Goal: Feedback & Contribution: Contribute content

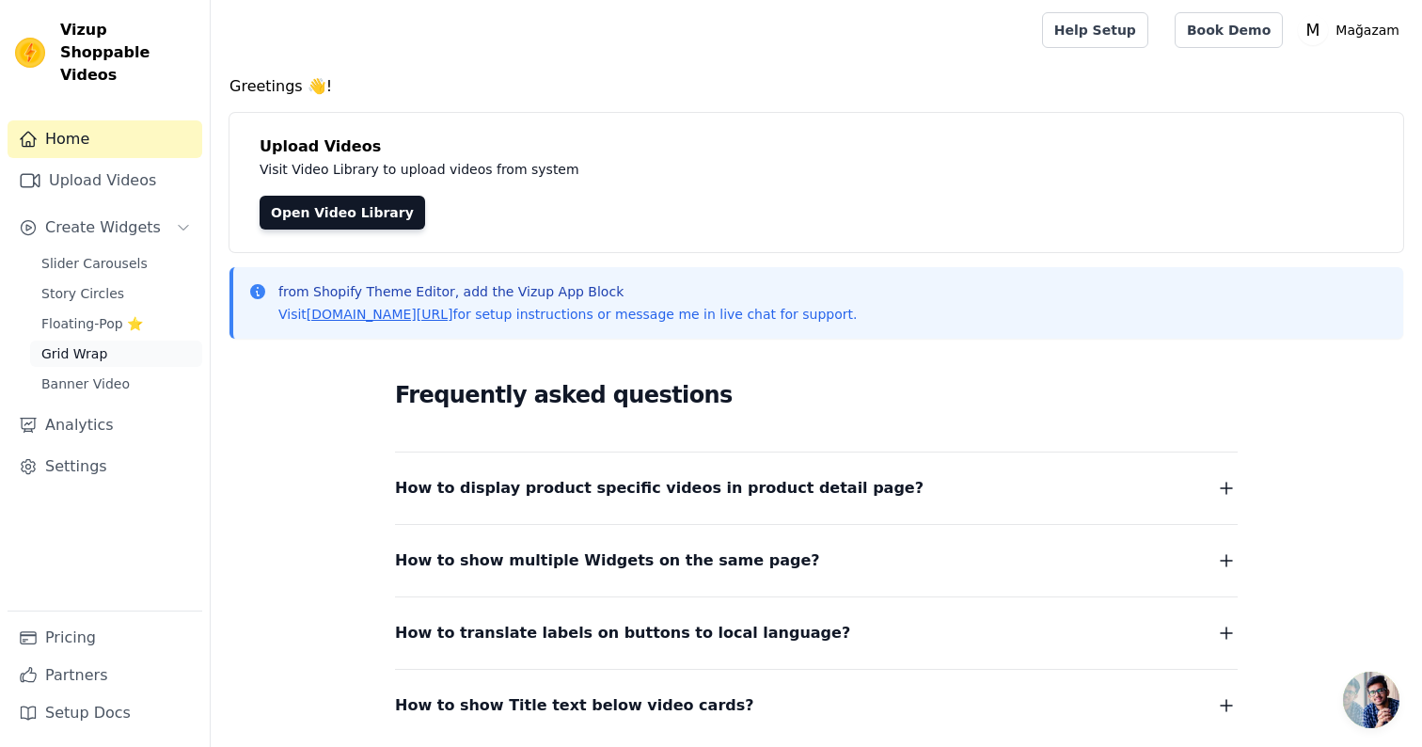
click at [113, 340] on link "Grid Wrap" at bounding box center [116, 353] width 172 height 26
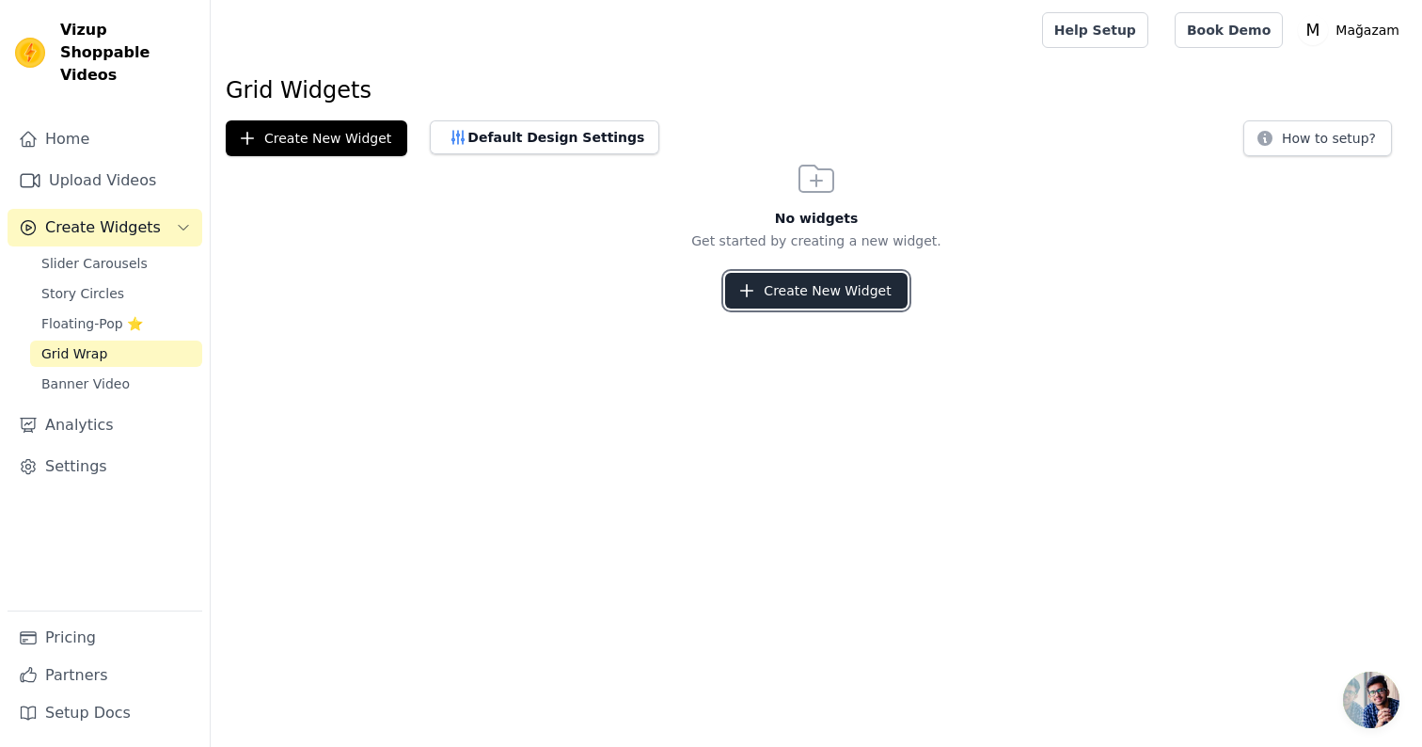
click at [844, 298] on button "Create New Widget" at bounding box center [816, 291] width 182 height 36
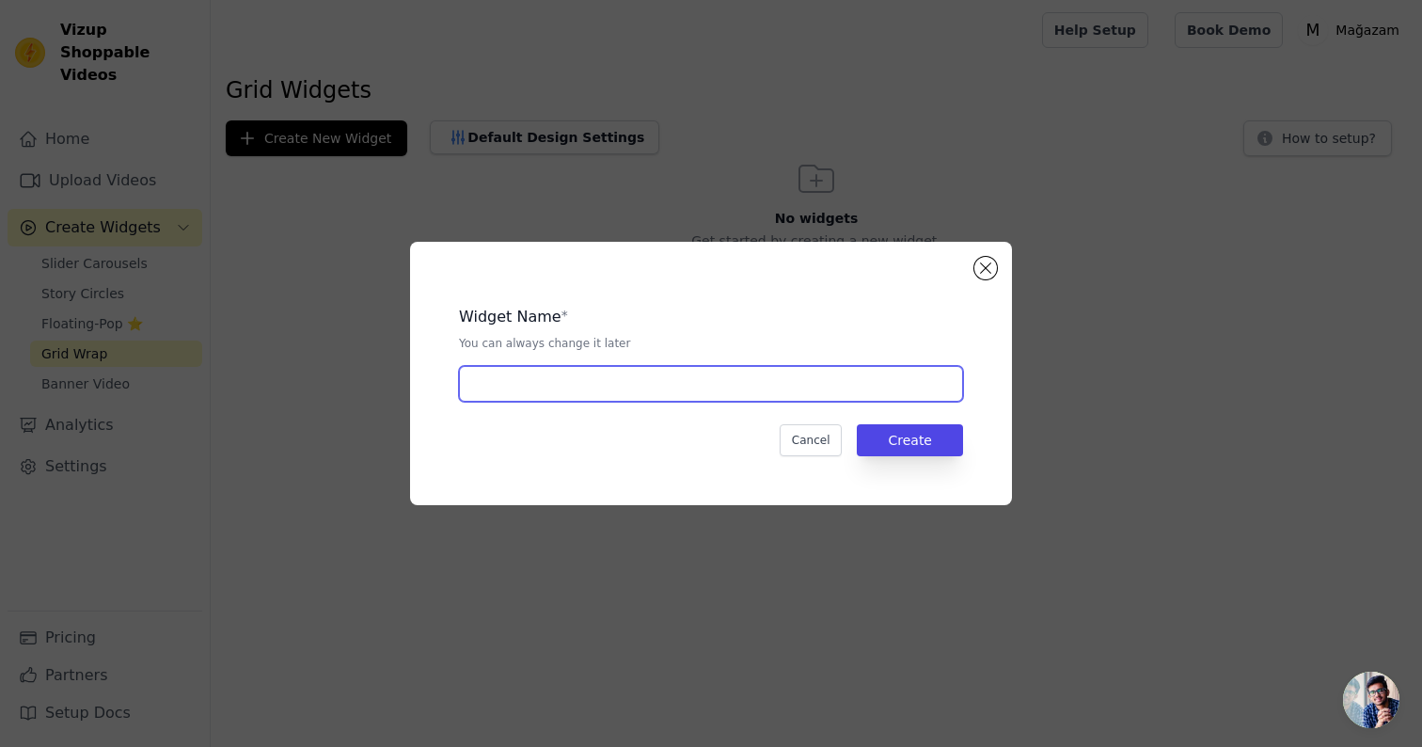
click at [728, 398] on input "text" at bounding box center [711, 384] width 504 height 36
type input "grid1"
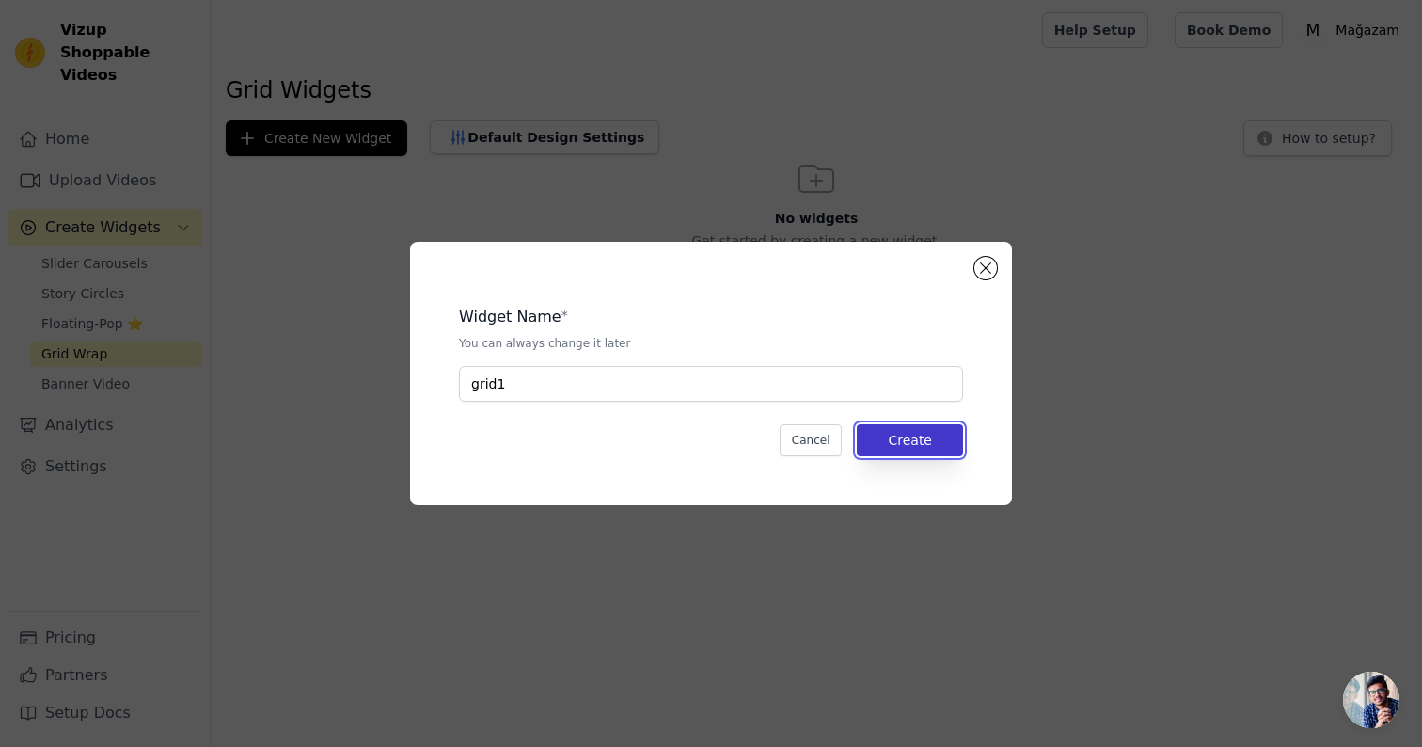
click at [944, 439] on button "Create" at bounding box center [910, 440] width 106 height 32
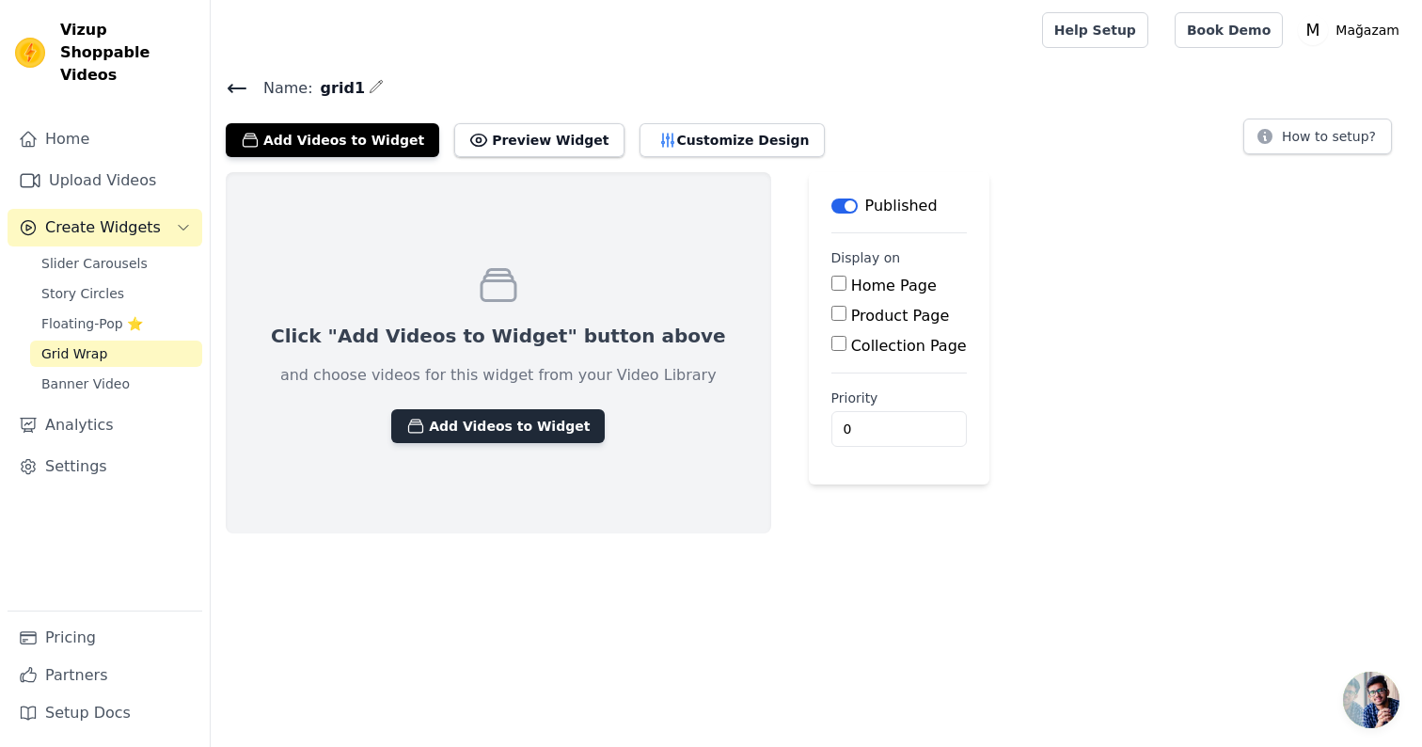
click at [545, 409] on button "Add Videos to Widget" at bounding box center [497, 426] width 213 height 34
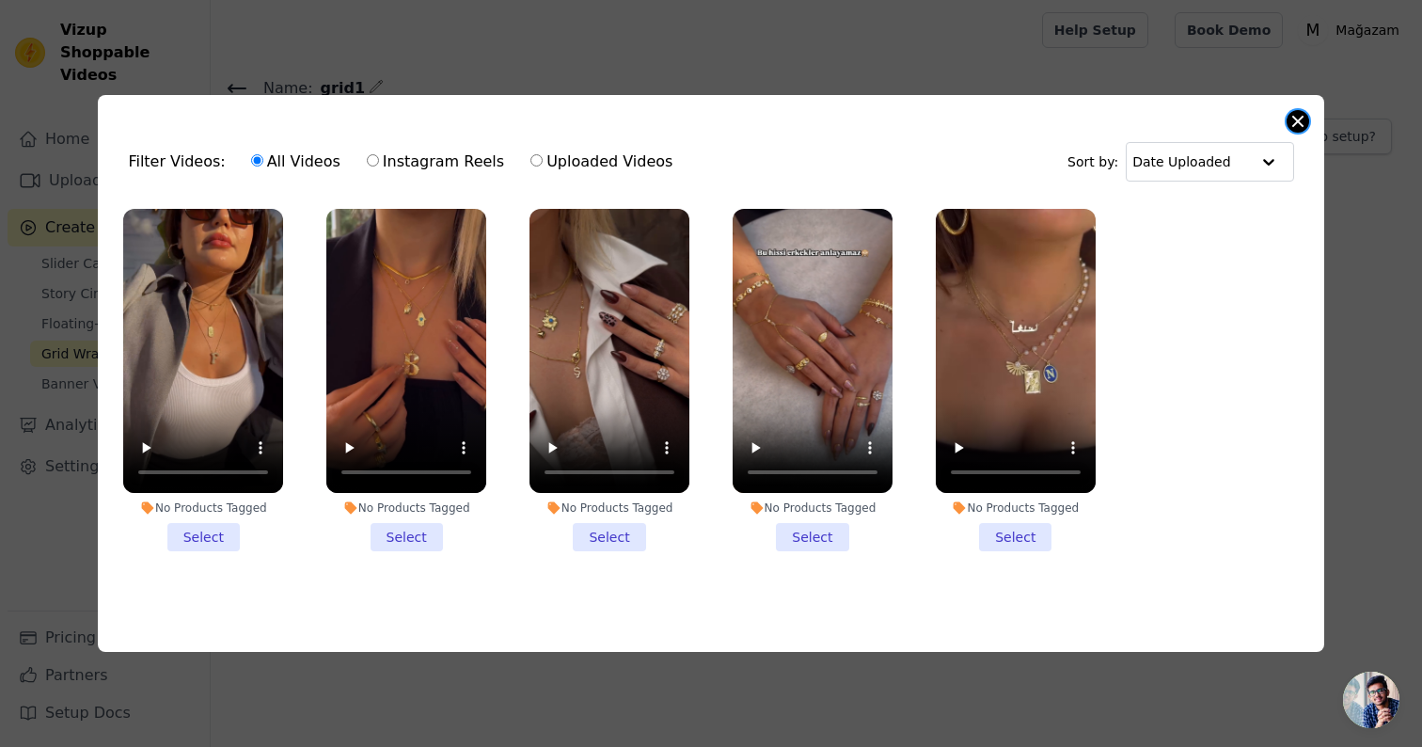
click at [1301, 115] on button "Close modal" at bounding box center [1298, 121] width 23 height 23
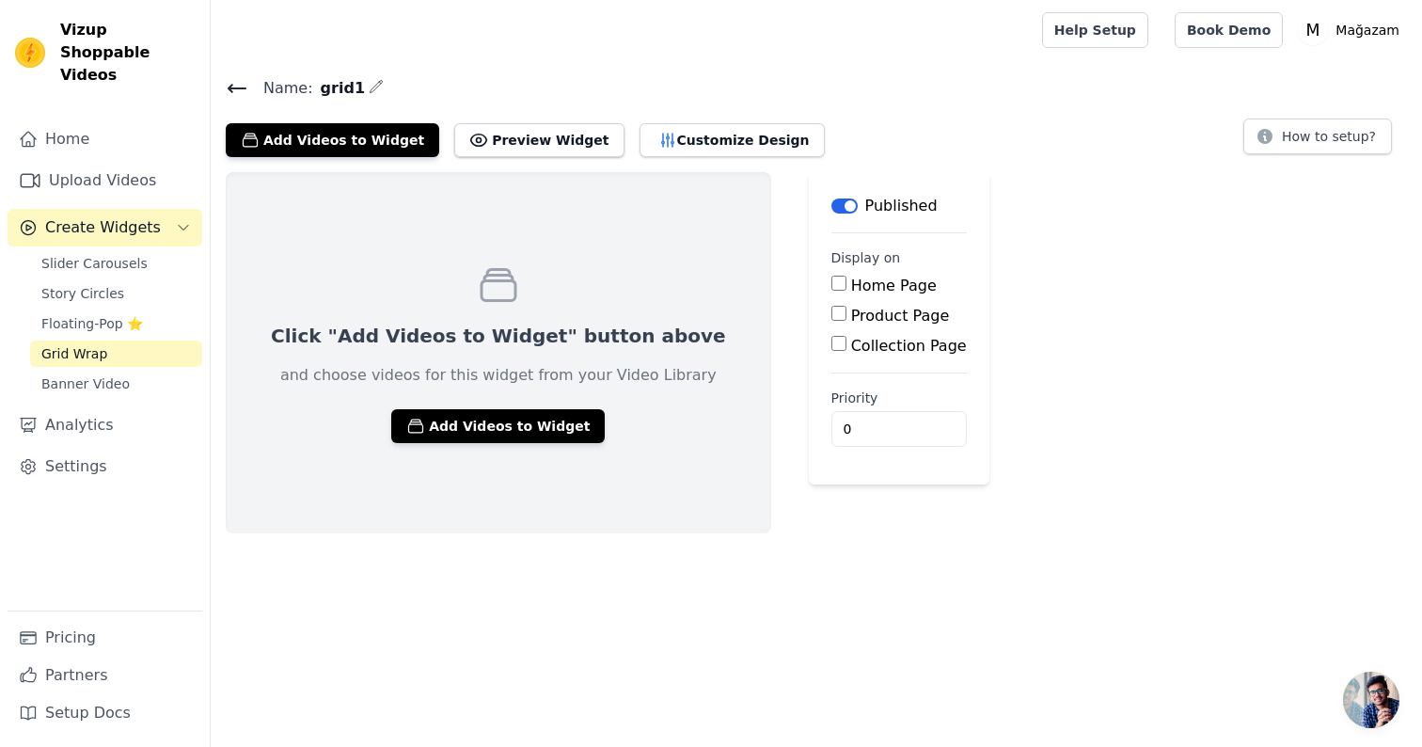
click at [538, 103] on div "Name: grid1 Add Videos to Widget Preview Widget Customize Design How to setup?" at bounding box center [816, 116] width 1211 height 82
click at [385, 140] on button "Add Videos to Widget" at bounding box center [332, 140] width 213 height 34
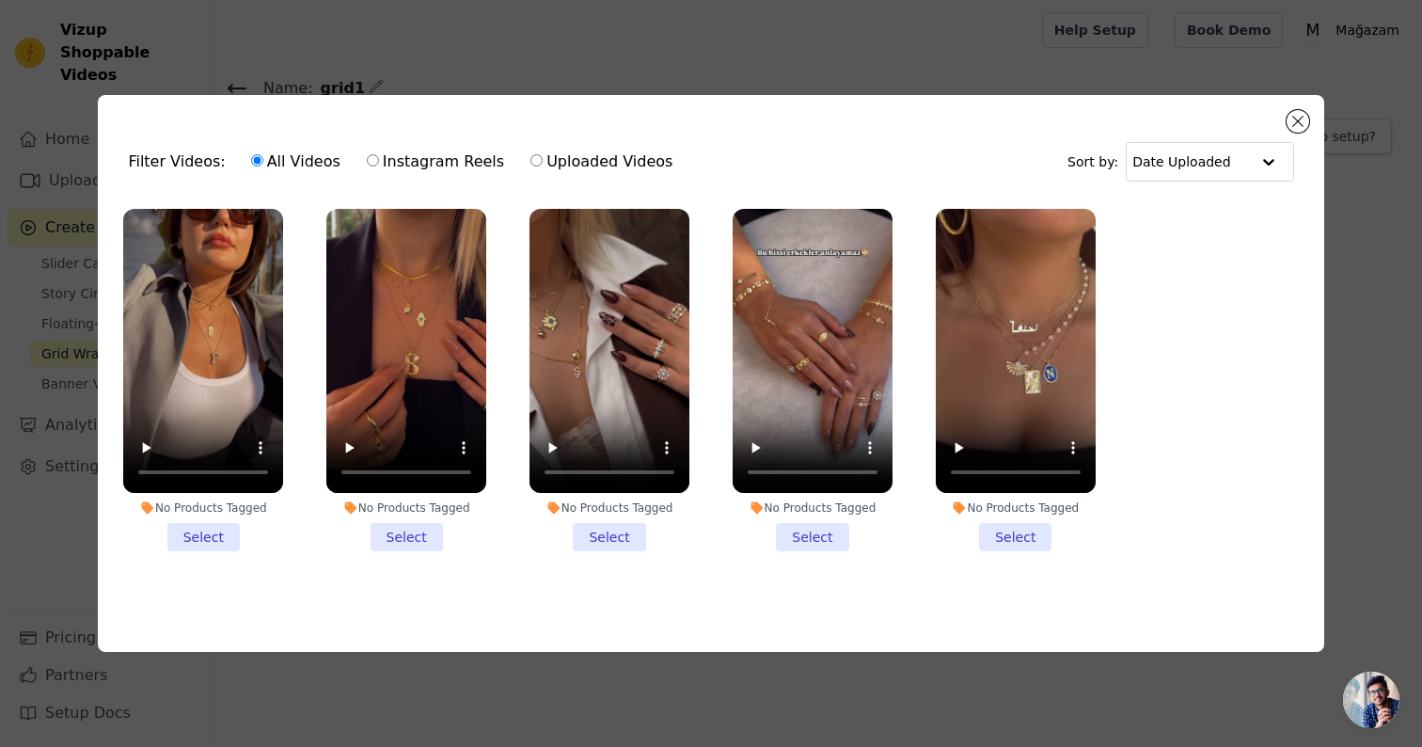
click at [435, 154] on label "Instagram Reels" at bounding box center [435, 162] width 139 height 24
click at [379, 154] on input "Instagram Reels" at bounding box center [373, 160] width 12 height 12
radio input "true"
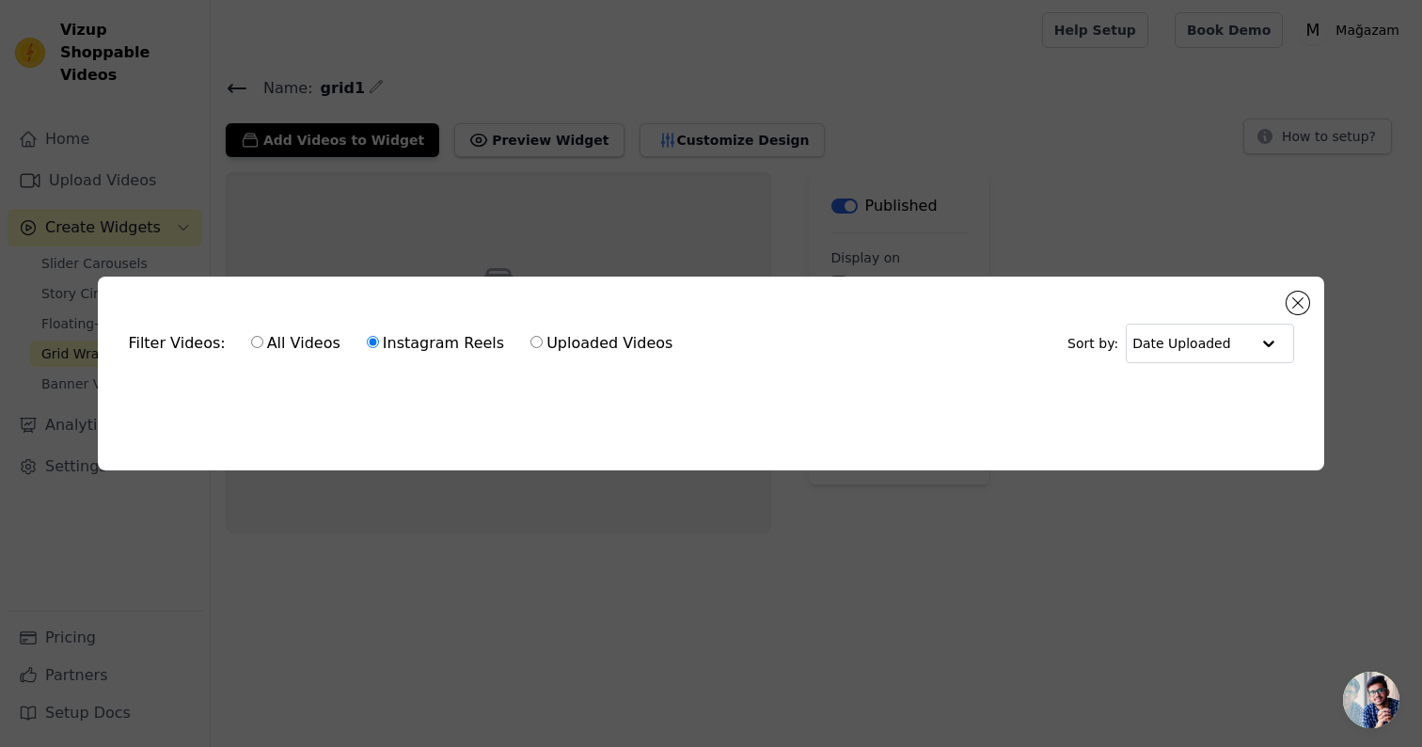
click at [575, 331] on label "Uploaded Videos" at bounding box center [602, 343] width 144 height 24
click at [543, 336] on input "Uploaded Videos" at bounding box center [536, 342] width 12 height 12
radio input "true"
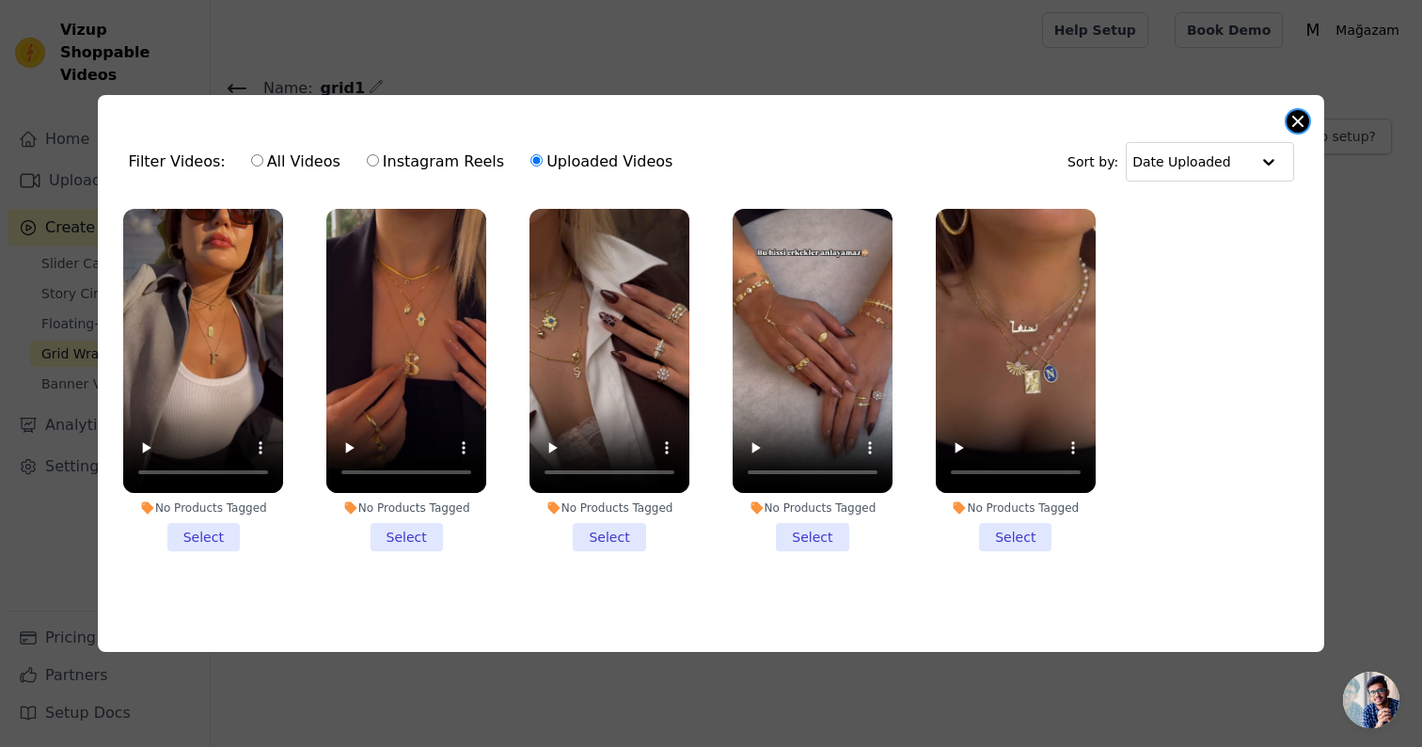
click at [1297, 117] on button "Close modal" at bounding box center [1298, 121] width 23 height 23
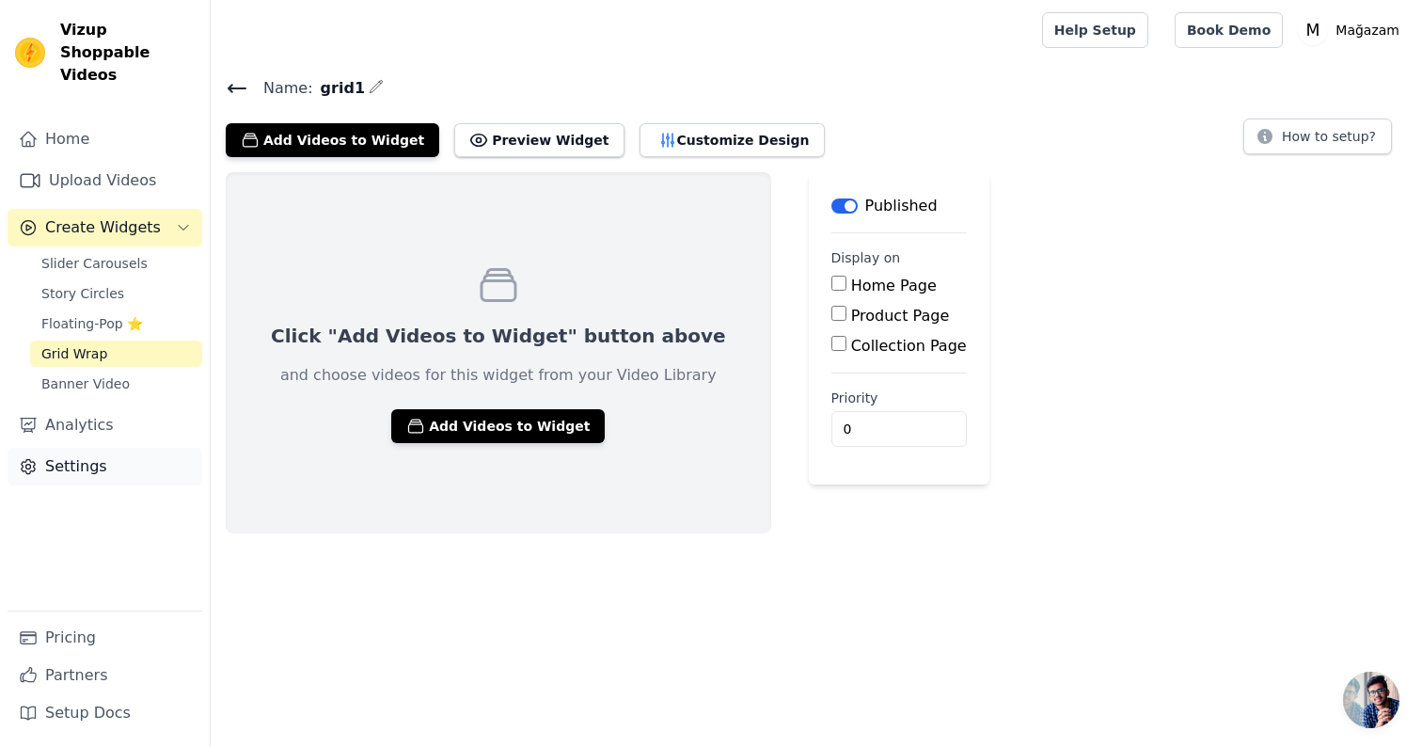
click at [122, 448] on link "Settings" at bounding box center [105, 467] width 195 height 38
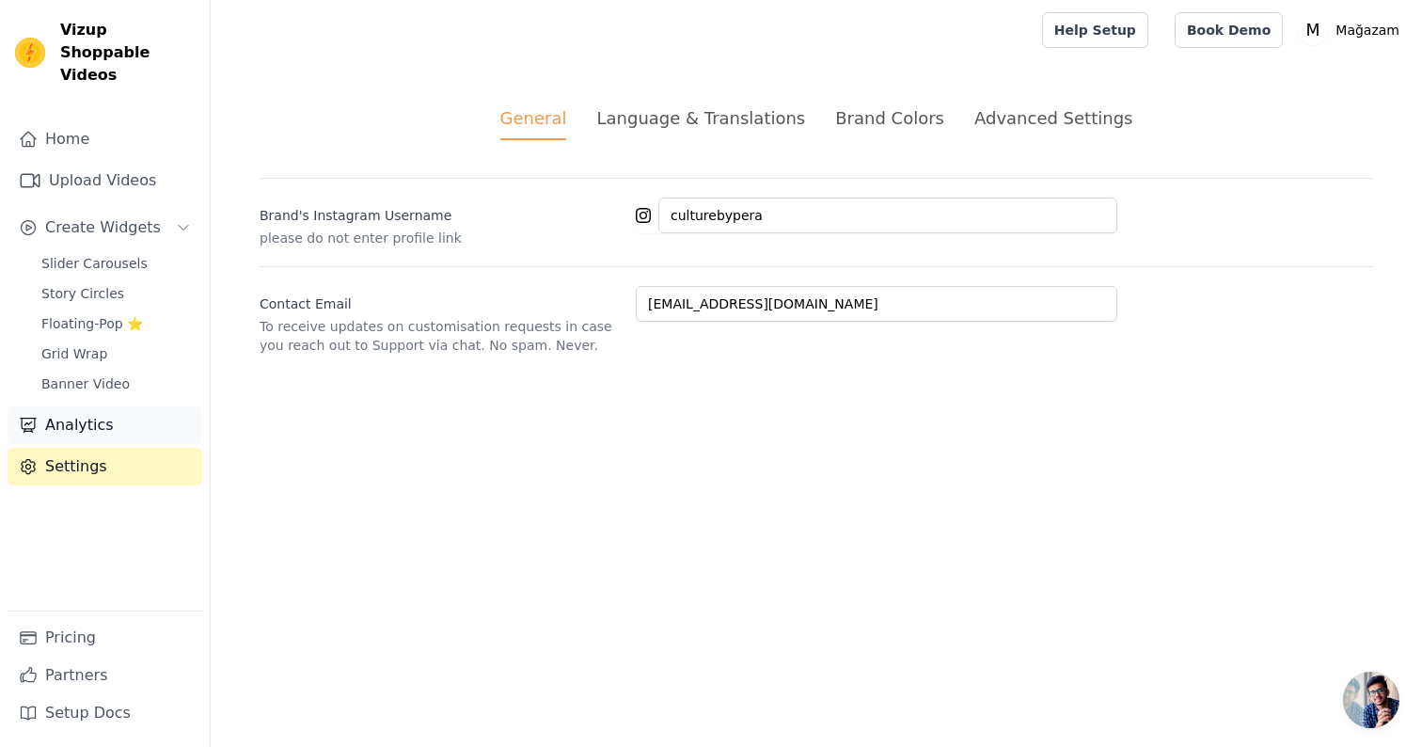
click at [130, 412] on link "Analytics" at bounding box center [105, 425] width 195 height 38
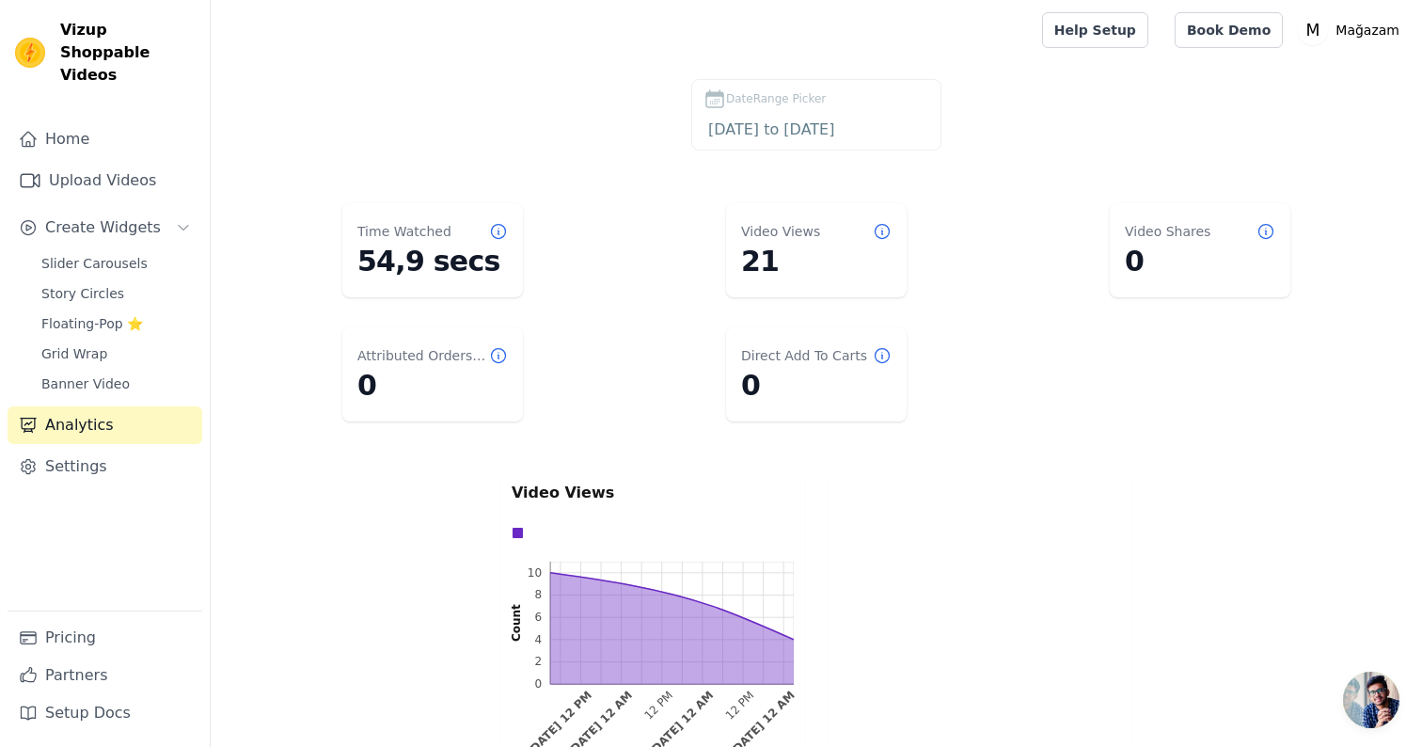
click at [137, 374] on div "Home Upload Videos Create Widgets Slider Carousels Story Circles Floating-Pop ⭐…" at bounding box center [105, 365] width 195 height 490
click at [123, 340] on link "Grid Wrap" at bounding box center [116, 353] width 172 height 26
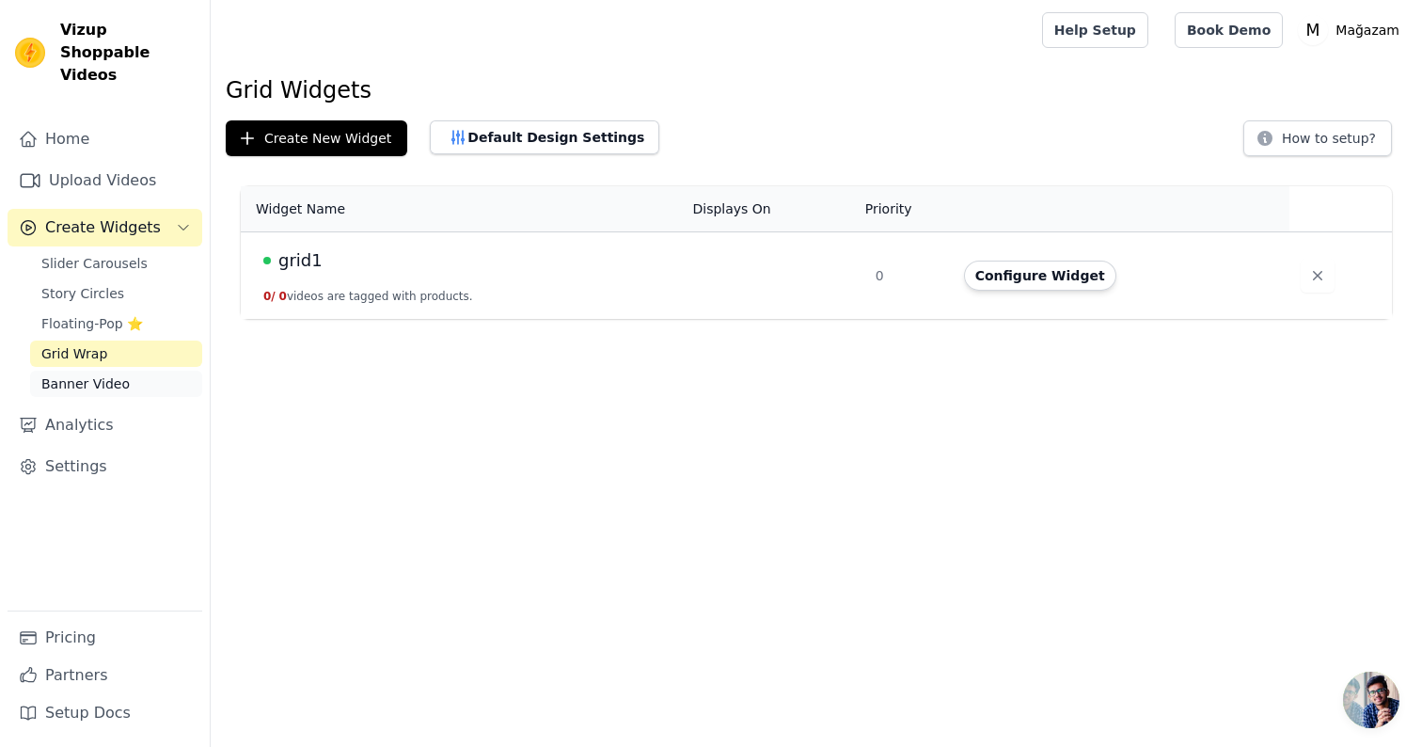
click at [121, 374] on span "Banner Video" at bounding box center [85, 383] width 88 height 19
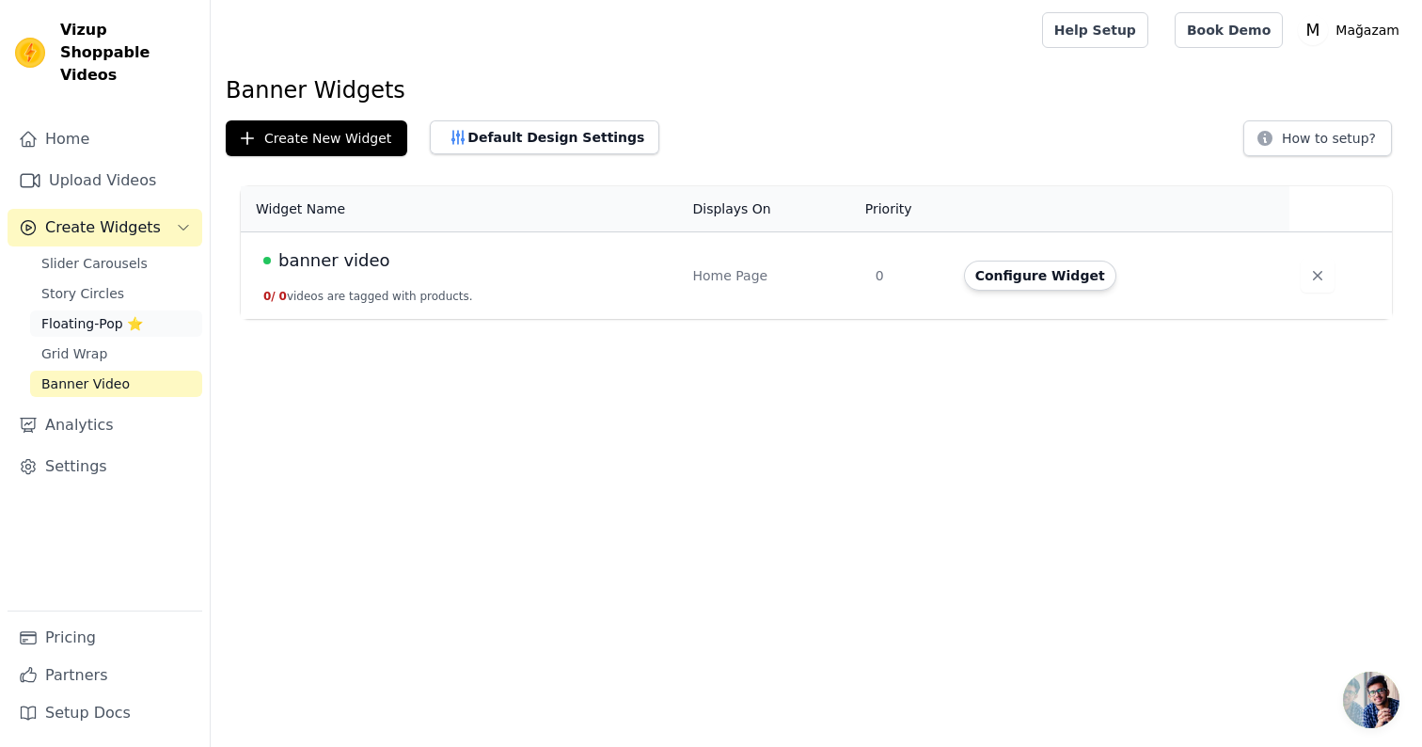
click at [114, 314] on span "Floating-Pop ⭐" at bounding box center [92, 323] width 102 height 19
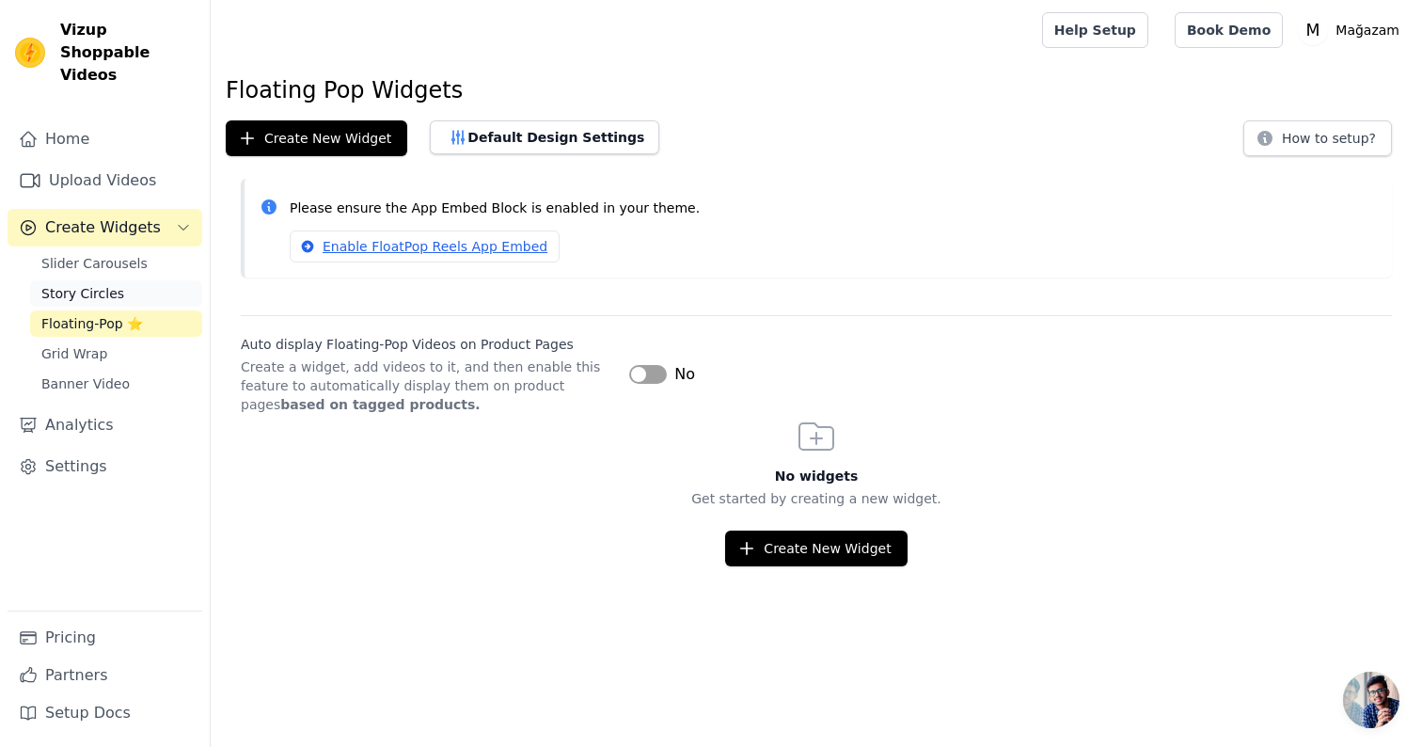
click at [126, 280] on link "Story Circles" at bounding box center [116, 293] width 172 height 26
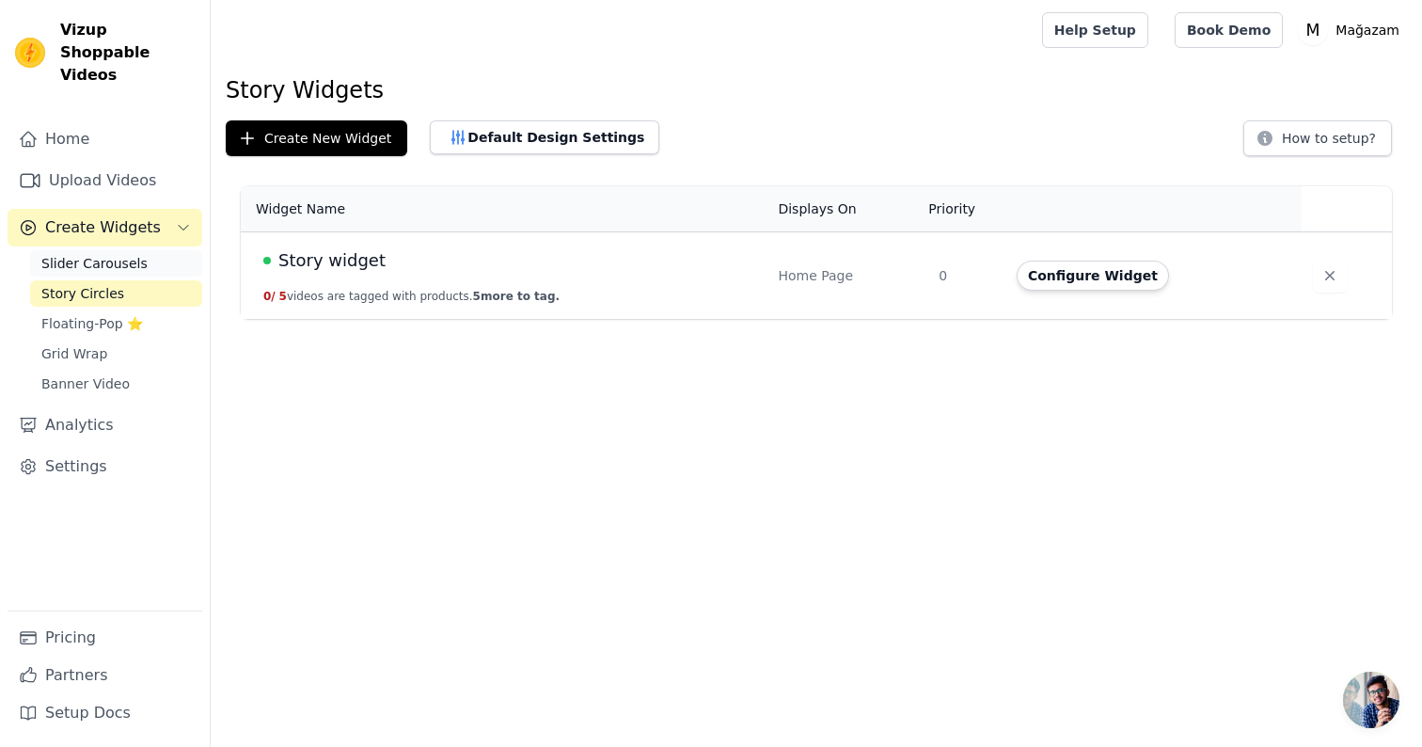
click at [133, 254] on span "Slider Carousels" at bounding box center [94, 263] width 106 height 19
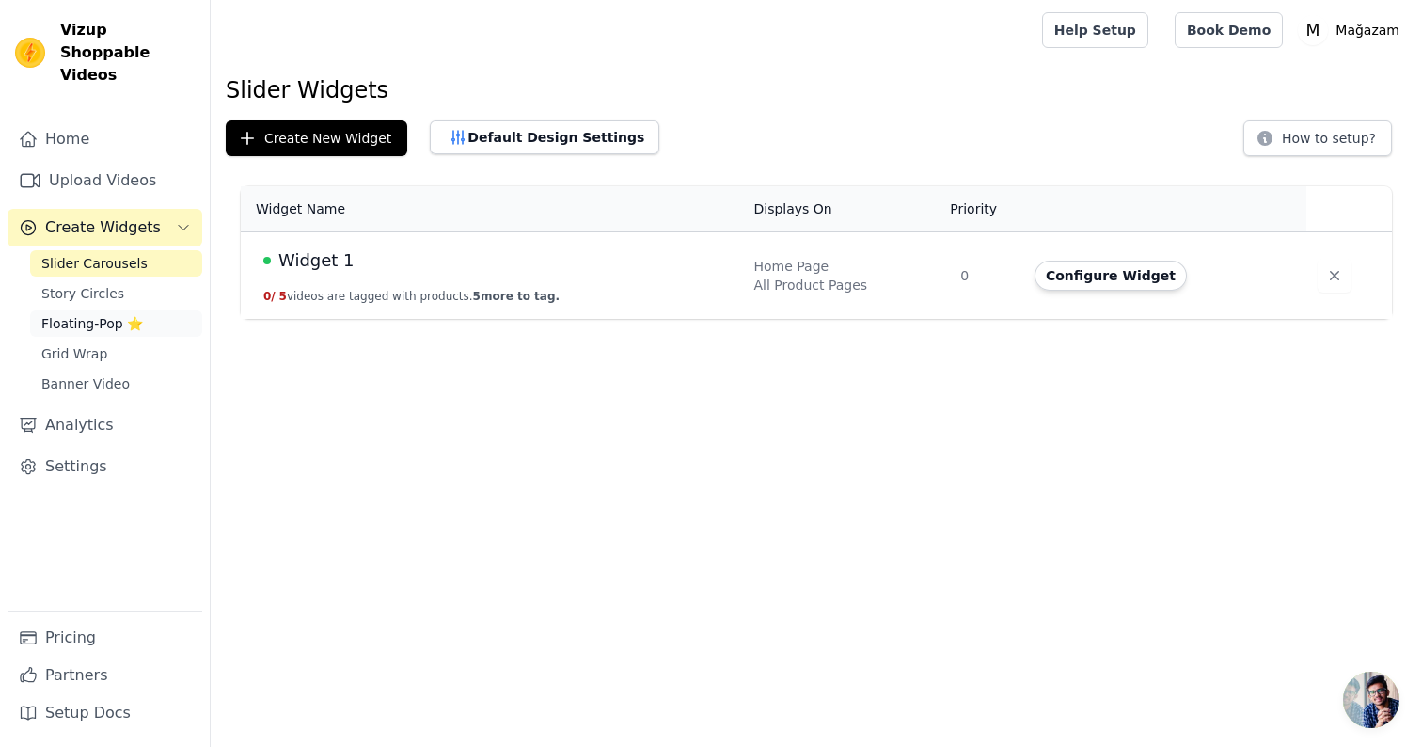
click at [119, 314] on span "Floating-Pop ⭐" at bounding box center [92, 323] width 102 height 19
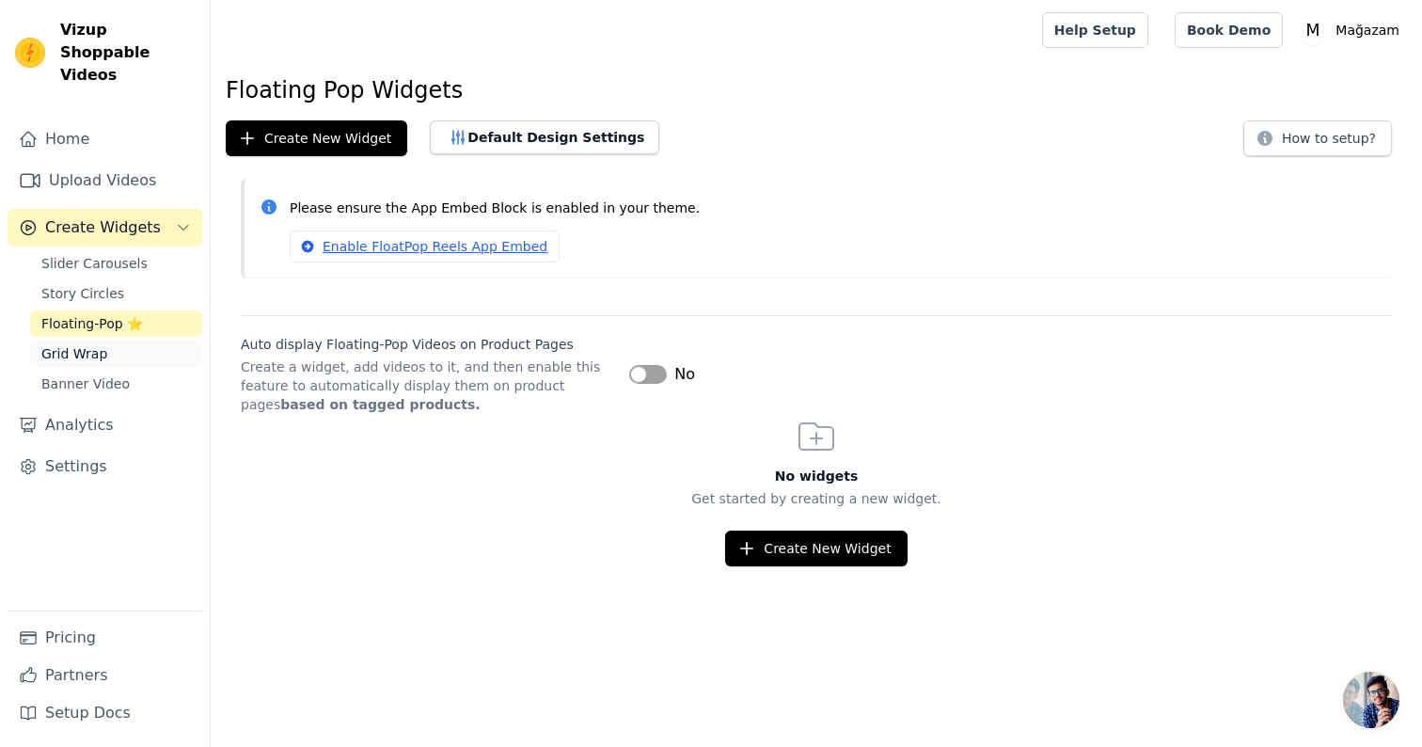
click at [112, 340] on link "Grid Wrap" at bounding box center [116, 353] width 172 height 26
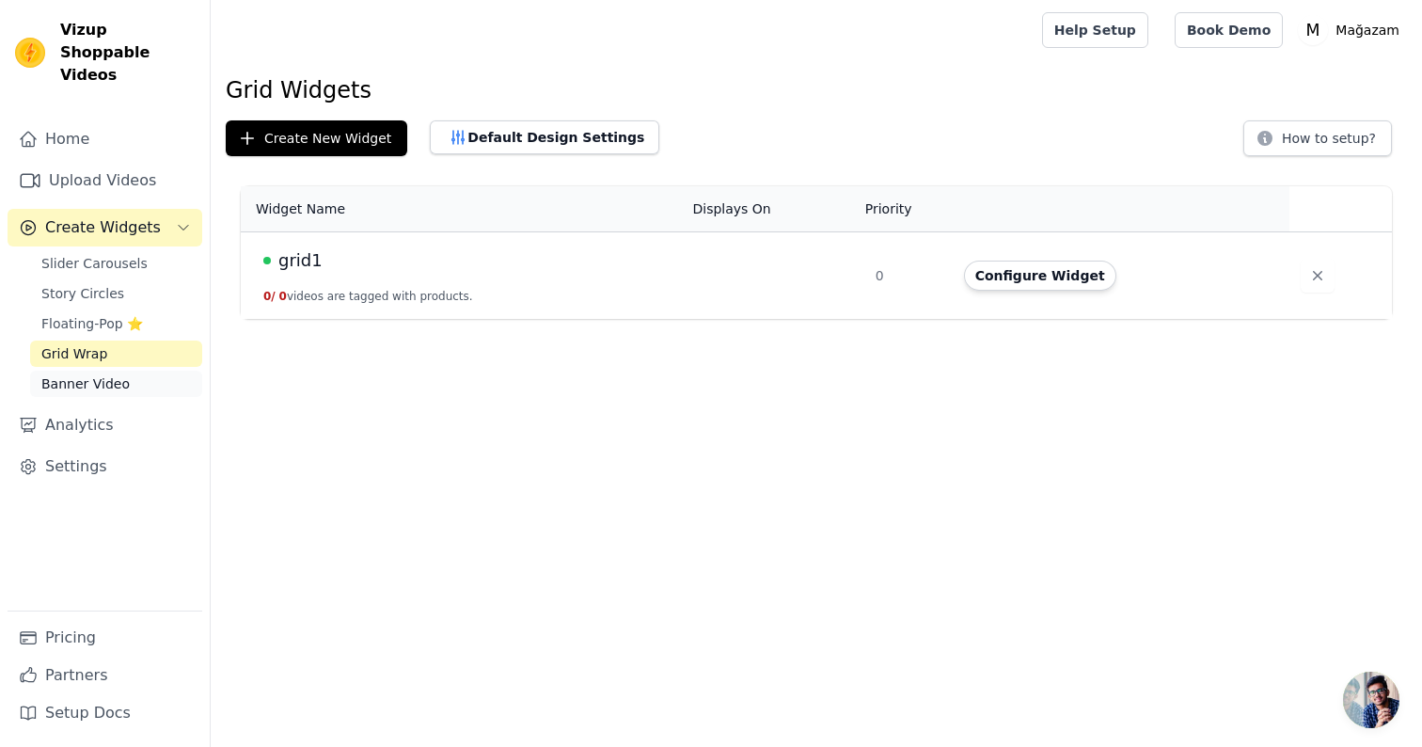
click at [115, 374] on span "Banner Video" at bounding box center [85, 383] width 88 height 19
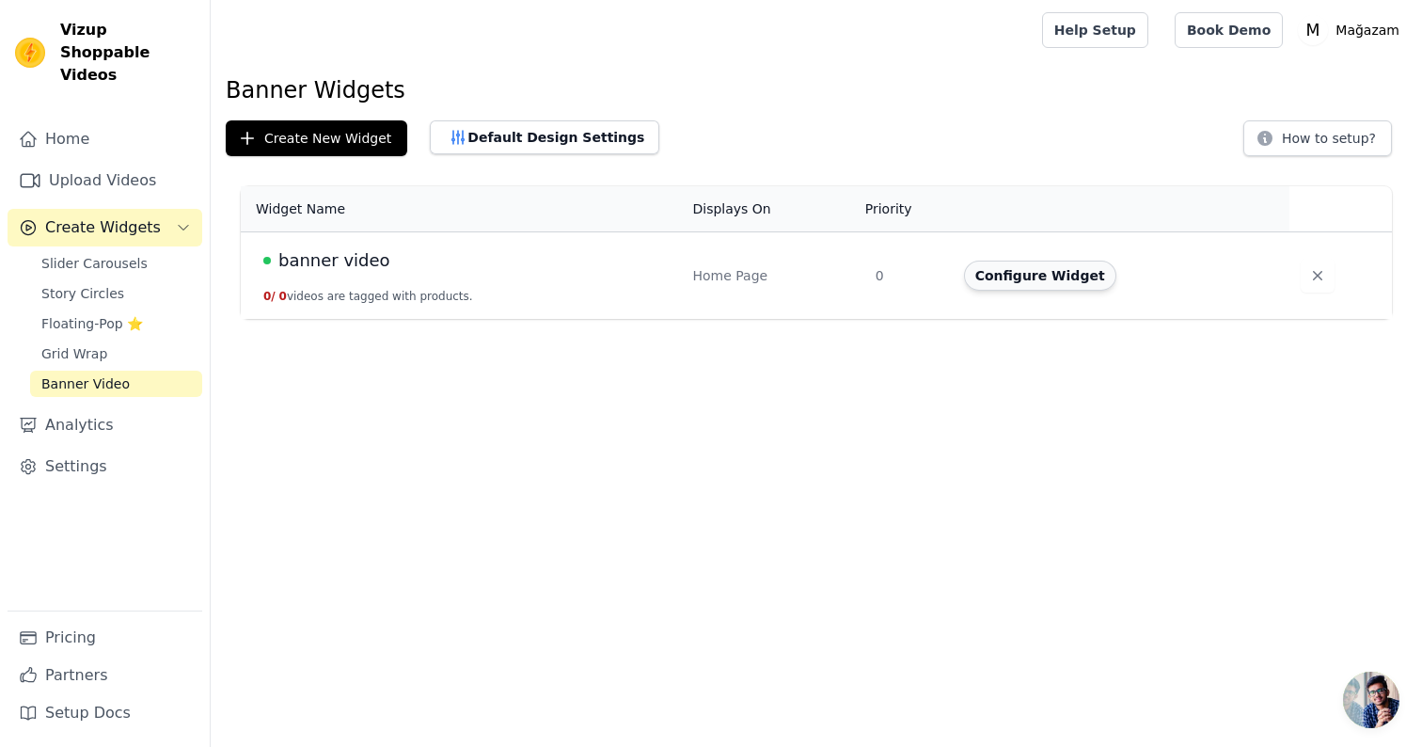
click at [1080, 277] on button "Configure Widget" at bounding box center [1040, 276] width 152 height 30
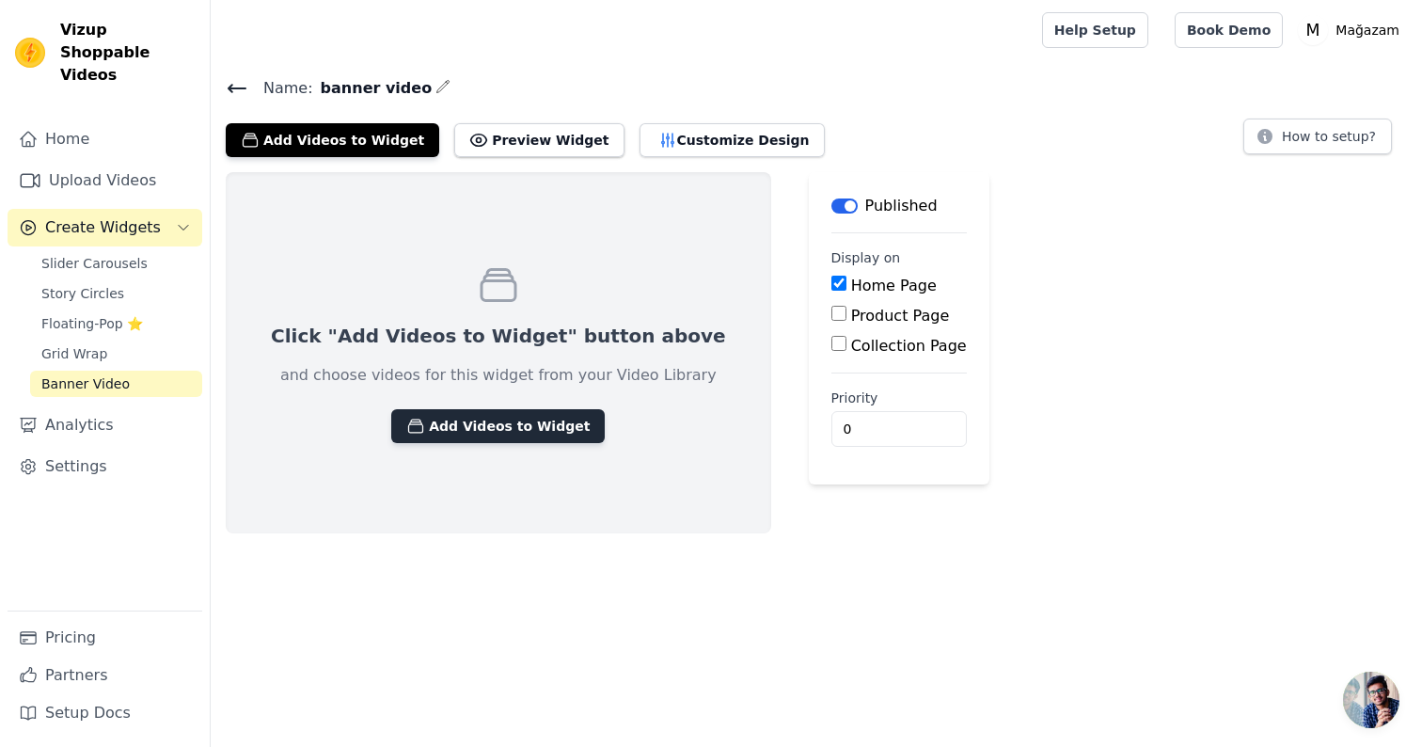
click at [555, 416] on button "Add Videos to Widget" at bounding box center [497, 426] width 213 height 34
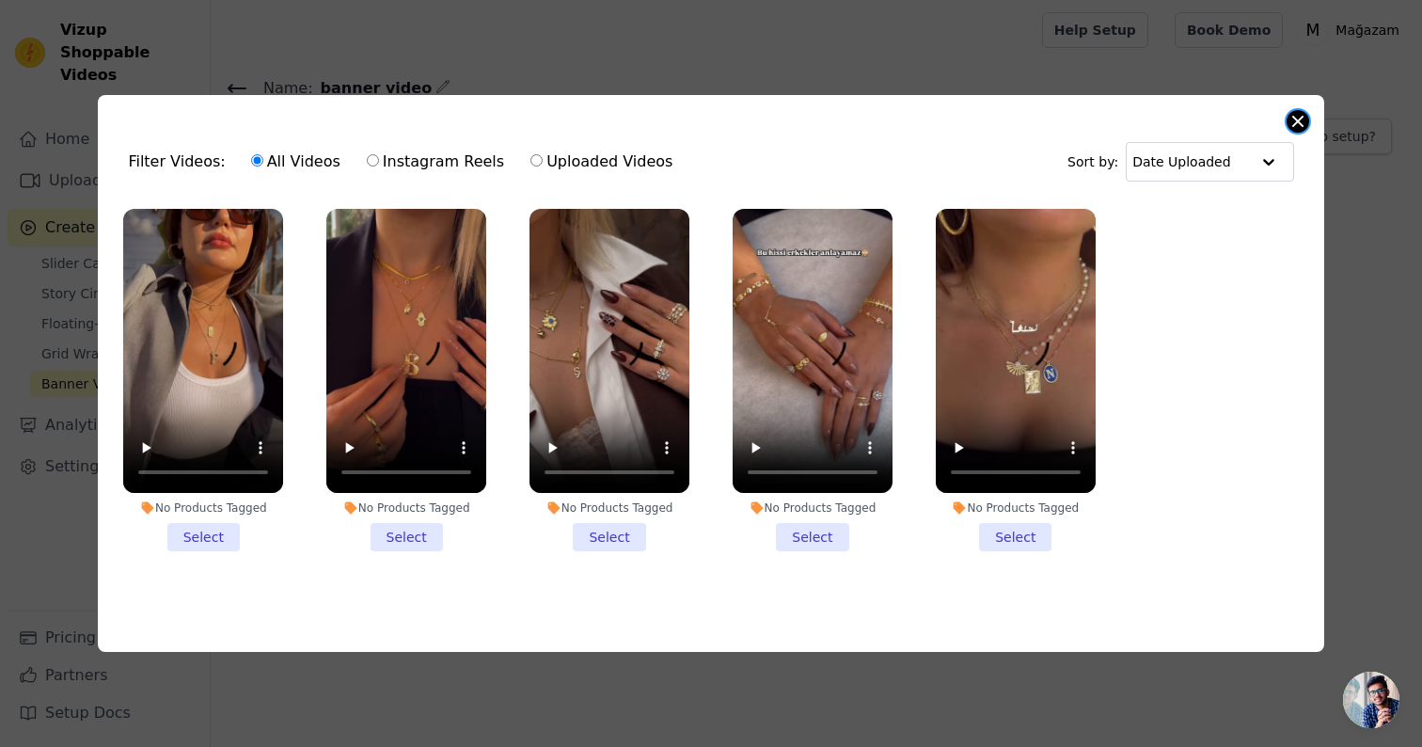
click at [1300, 119] on button "Close modal" at bounding box center [1298, 121] width 23 height 23
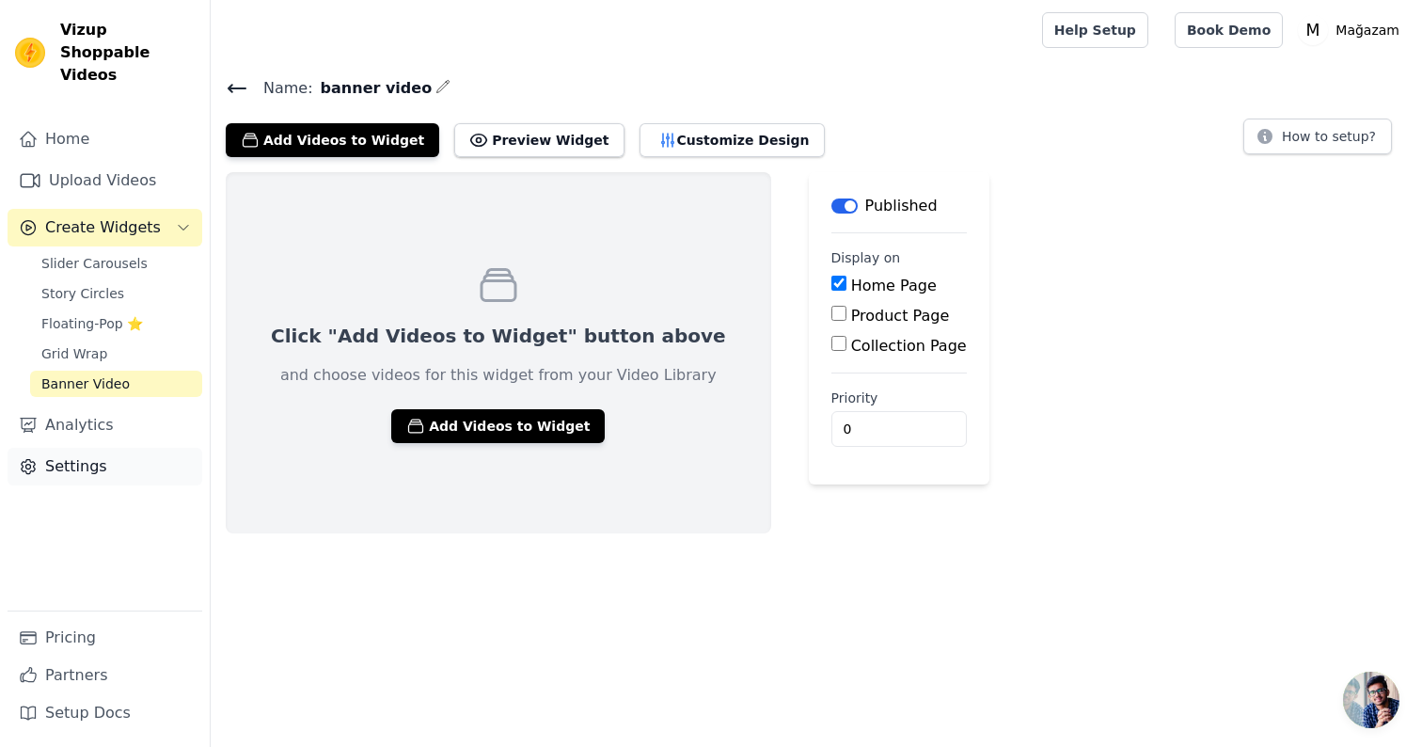
click at [75, 448] on link "Settings" at bounding box center [105, 467] width 195 height 38
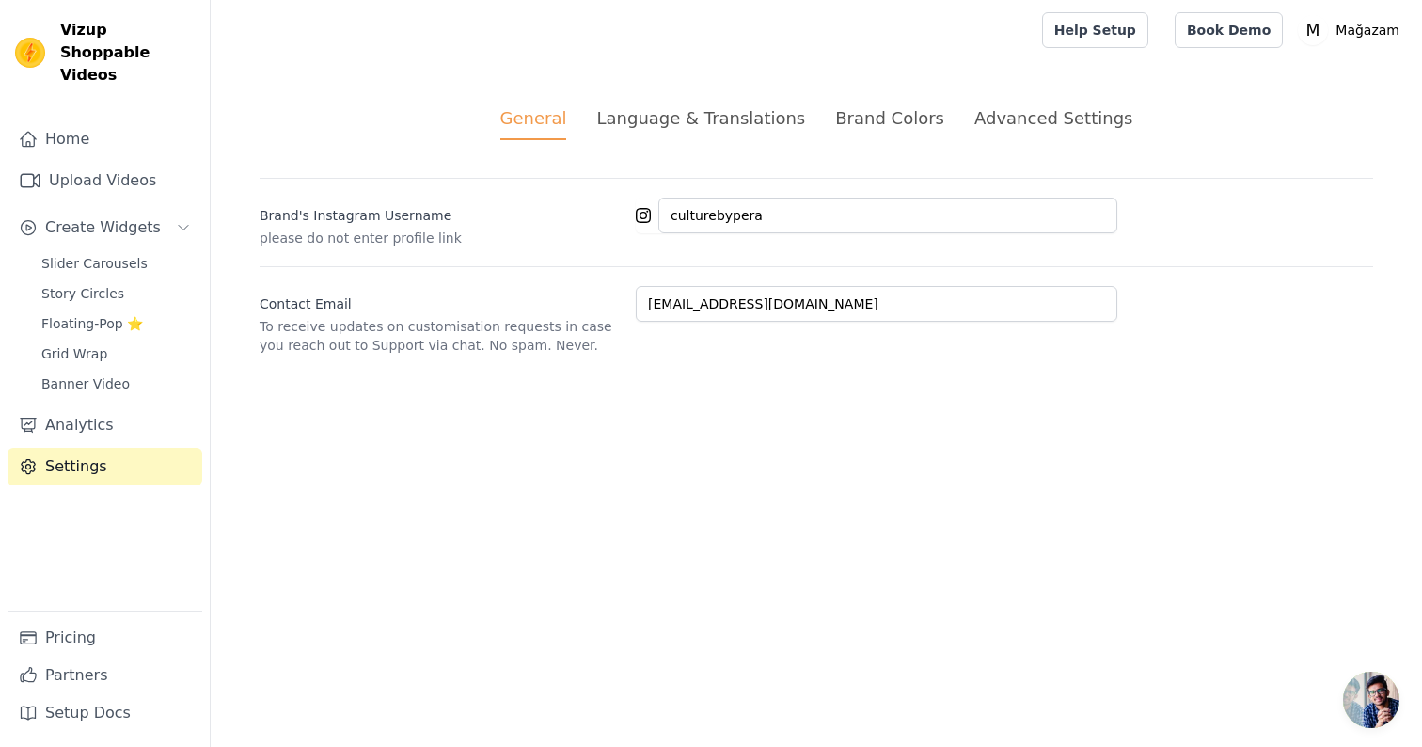
click at [711, 129] on div "Language & Translations" at bounding box center [700, 117] width 209 height 25
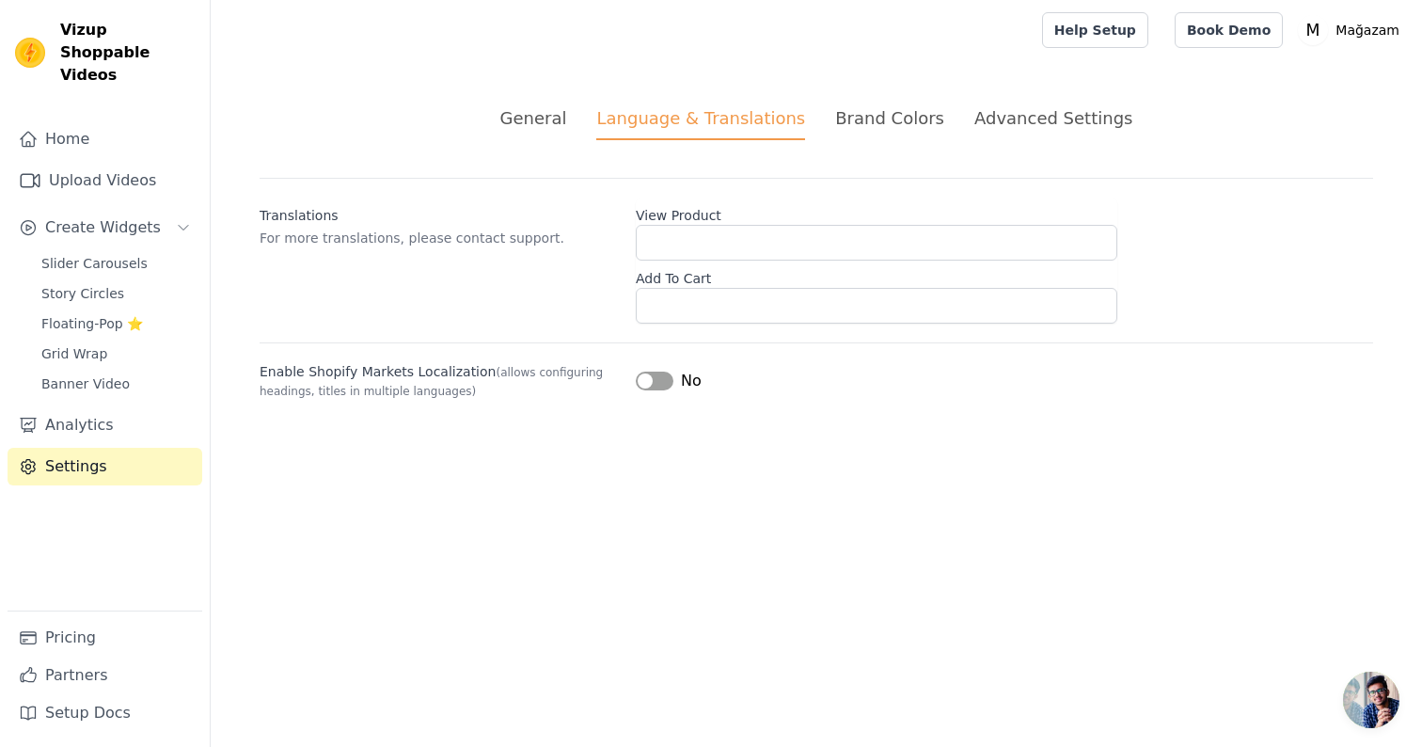
click at [868, 110] on div "Brand Colors" at bounding box center [889, 117] width 109 height 25
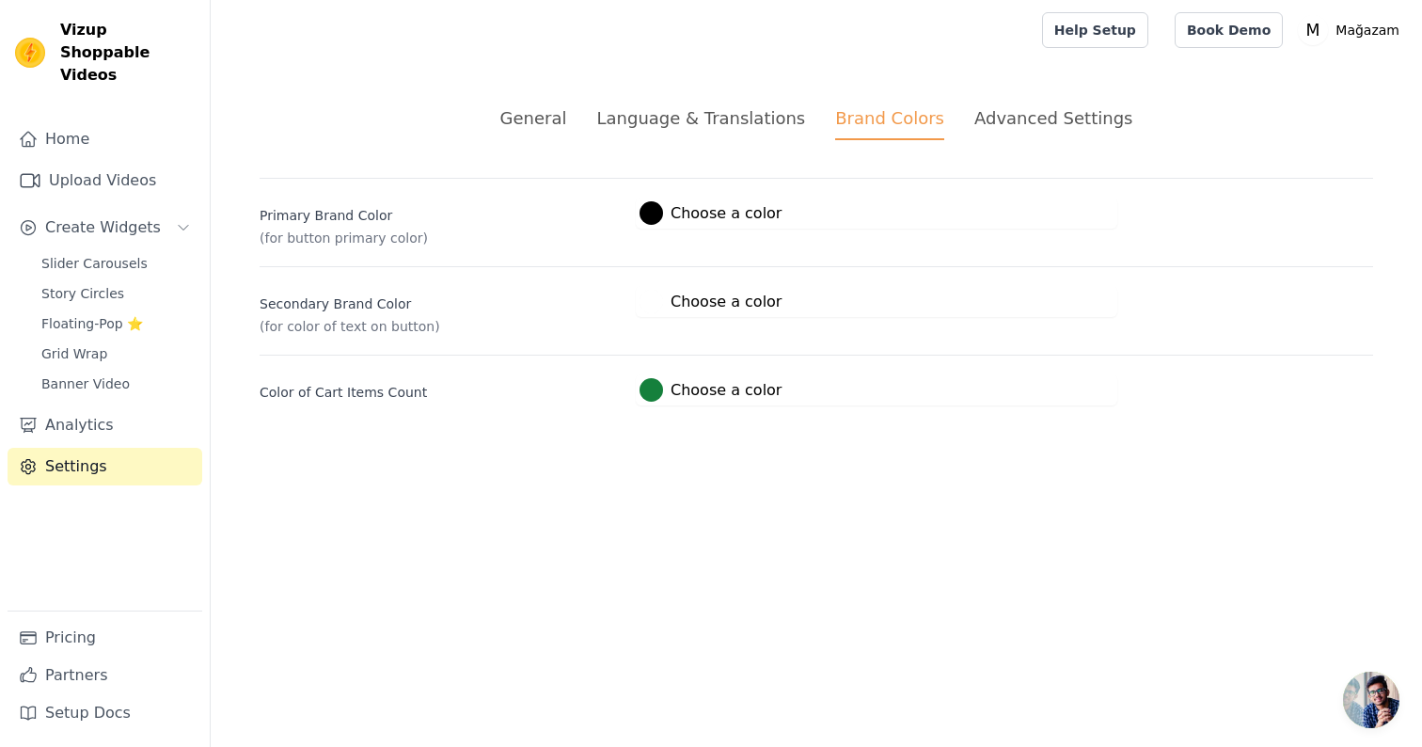
click at [1035, 109] on div "Advanced Settings" at bounding box center [1053, 117] width 158 height 25
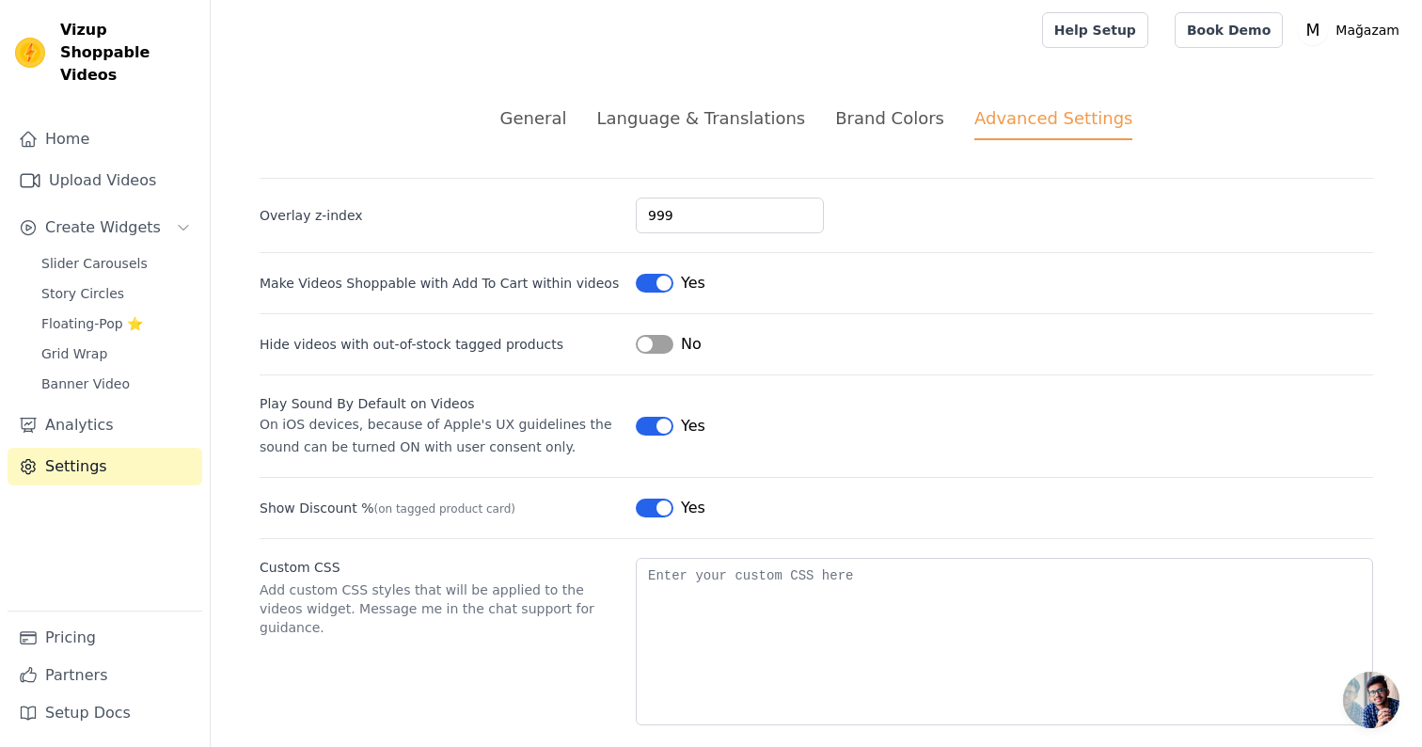
click at [607, 107] on ul "General Language & Translations Brand Colors Advanced Settings" at bounding box center [817, 122] width 1114 height 35
click at [543, 114] on div "General" at bounding box center [533, 117] width 67 height 25
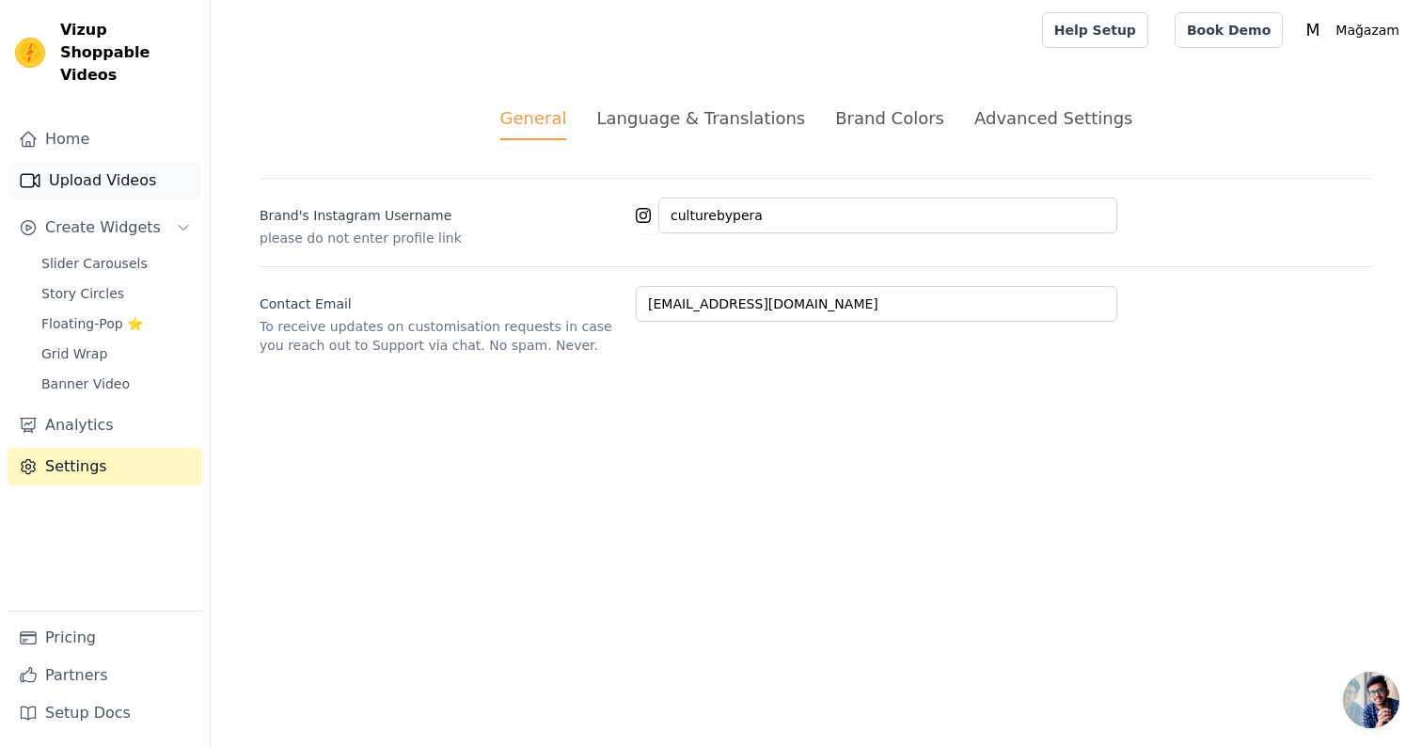
click at [108, 162] on link "Upload Videos" at bounding box center [105, 181] width 195 height 38
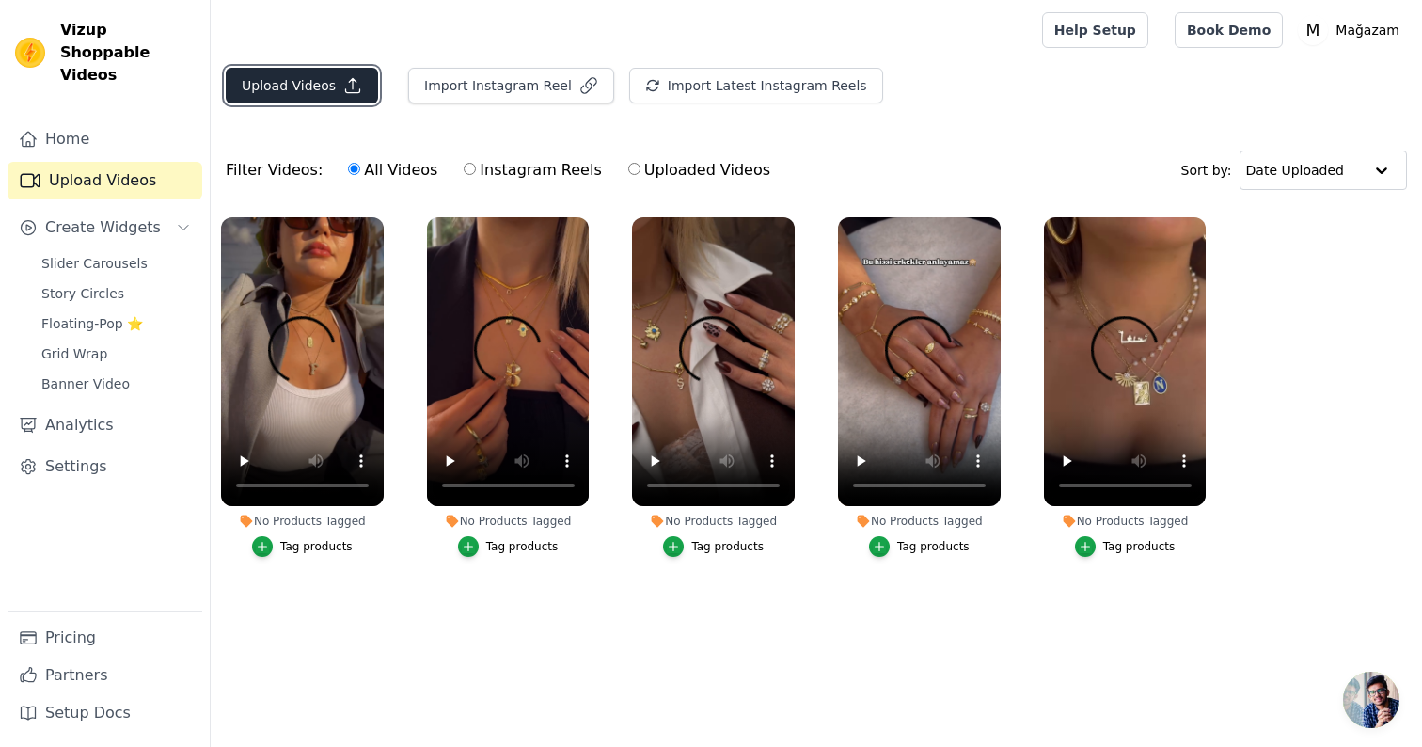
click at [304, 81] on button "Upload Videos" at bounding box center [302, 86] width 152 height 36
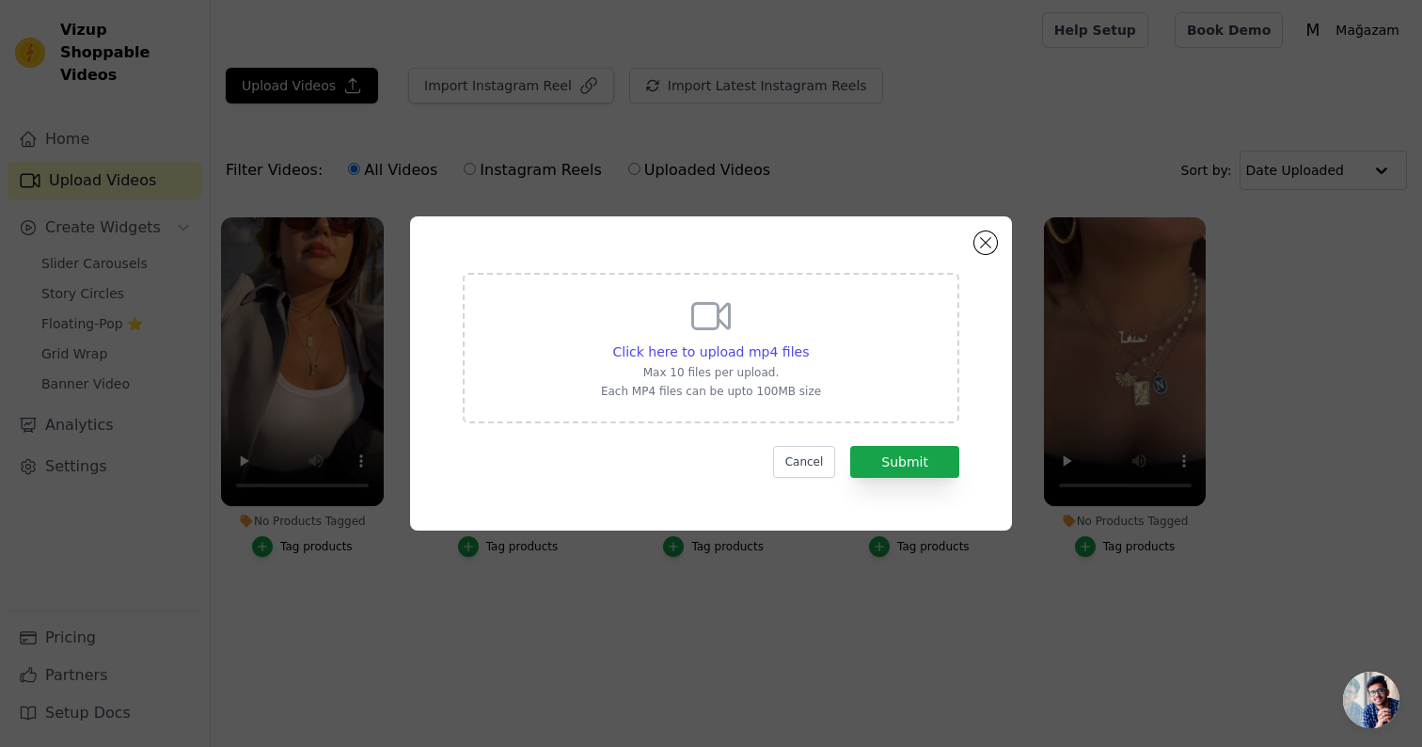
click at [681, 300] on div "Click here to upload mp4 files Max 10 files per upload. Each MP4 files can be u…" at bounding box center [711, 345] width 220 height 105
click at [808, 341] on input "Click here to upload mp4 files Max 10 files per upload. Each MP4 files can be u…" at bounding box center [808, 341] width 1 height 1
type input "C:\fakepath\%50 www.okrosess.com.tr.mp4"
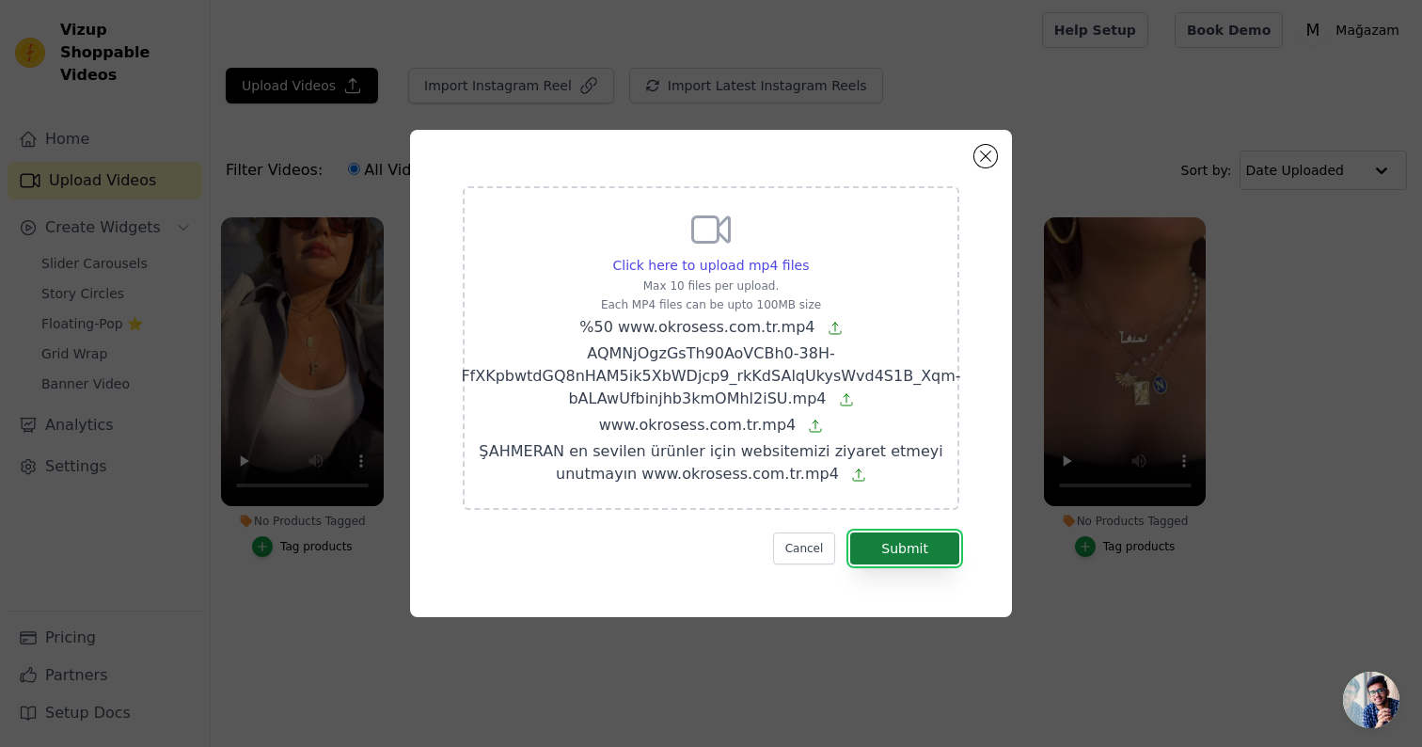
click at [944, 541] on button "Submit" at bounding box center [904, 548] width 109 height 32
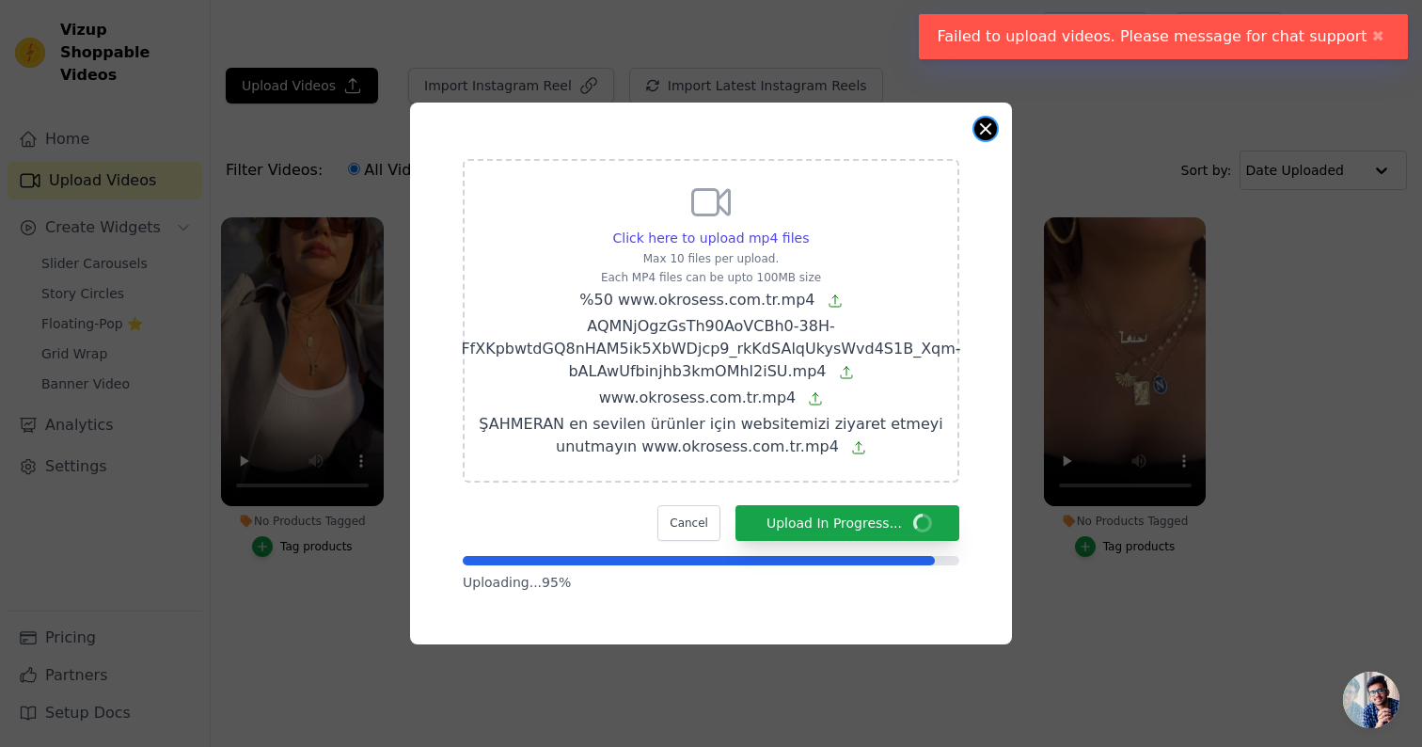
click at [989, 129] on button "Close modal" at bounding box center [985, 129] width 23 height 23
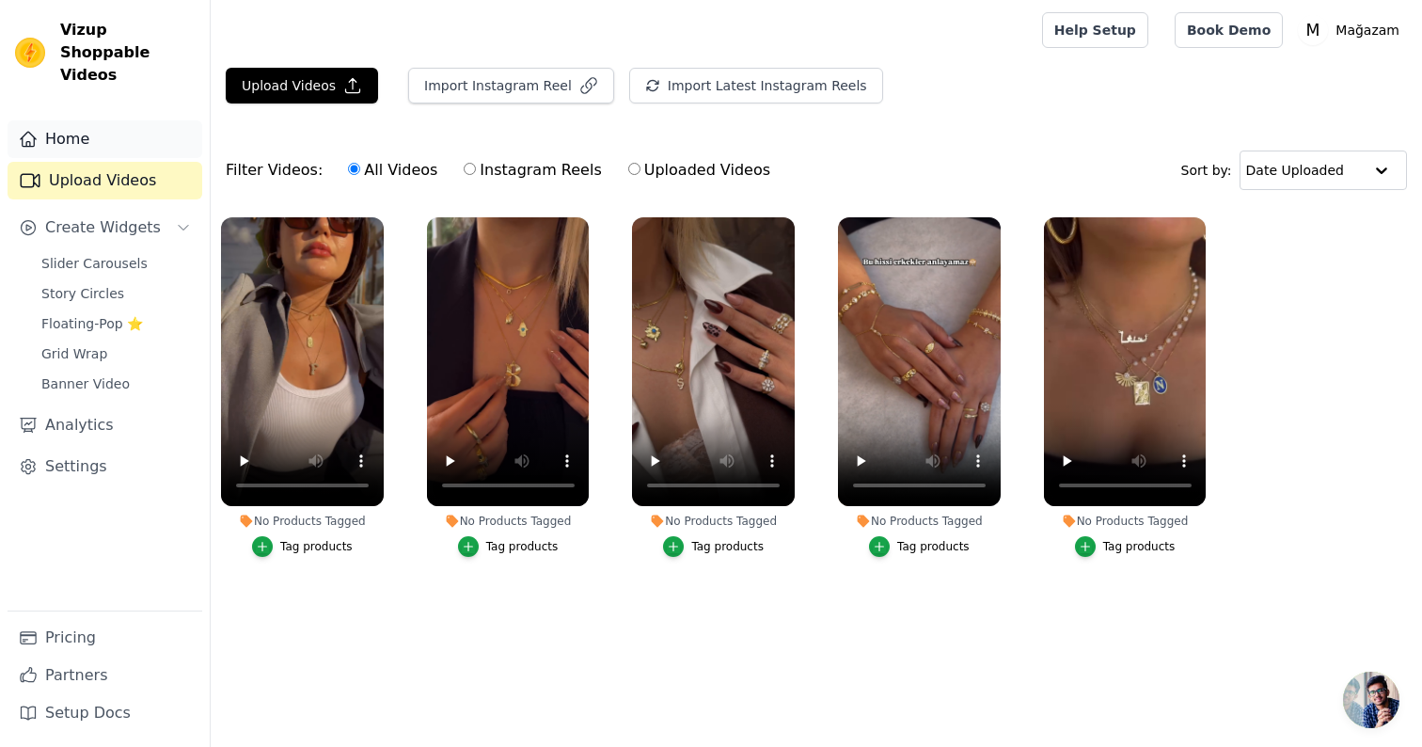
click at [107, 120] on link "Home" at bounding box center [105, 139] width 195 height 38
